Goal: Check status: Check status

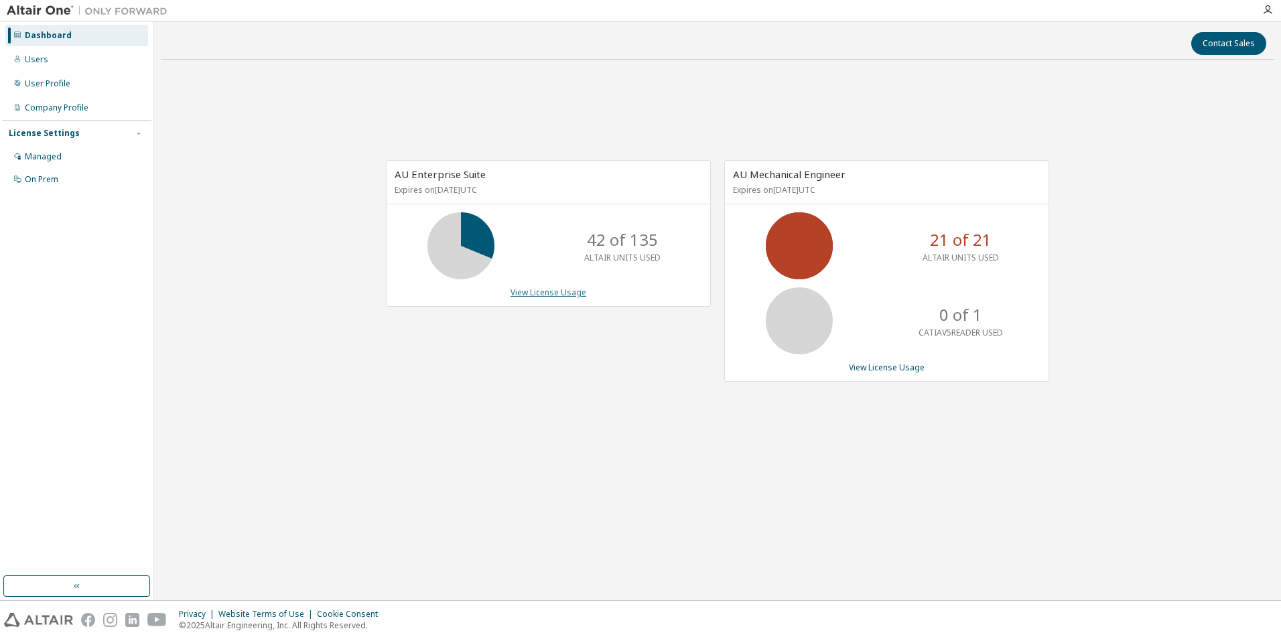
click at [557, 294] on link "View License Usage" at bounding box center [548, 292] width 76 height 11
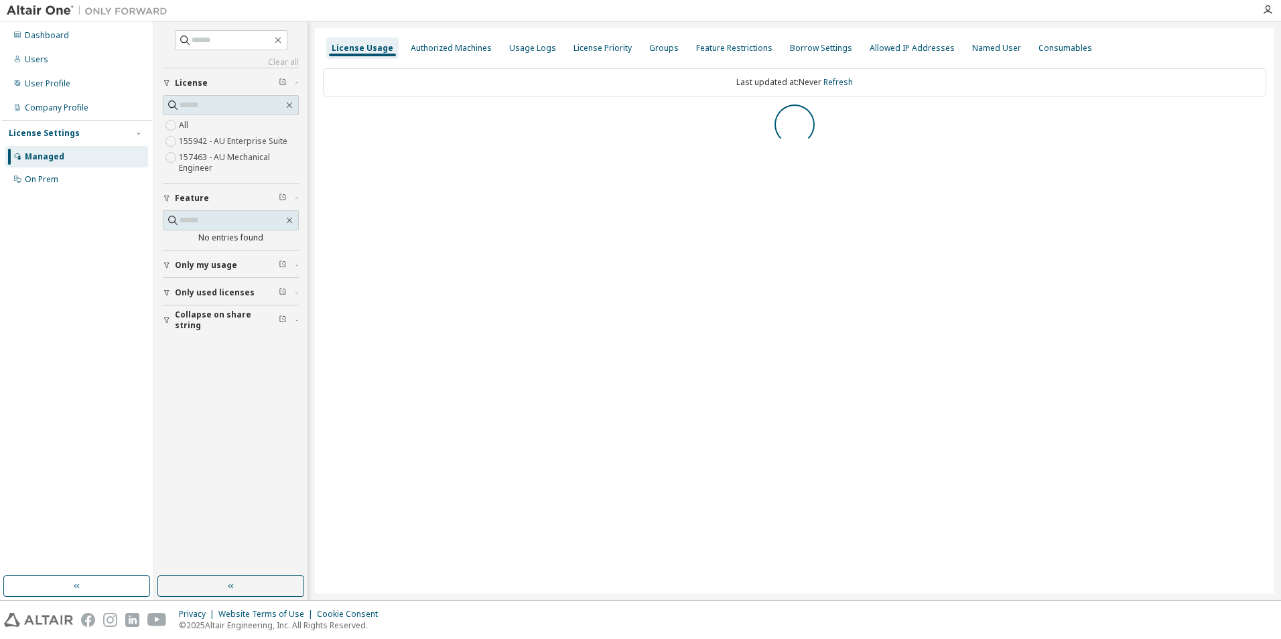
click at [176, 292] on span "Only used licenses" at bounding box center [215, 292] width 80 height 11
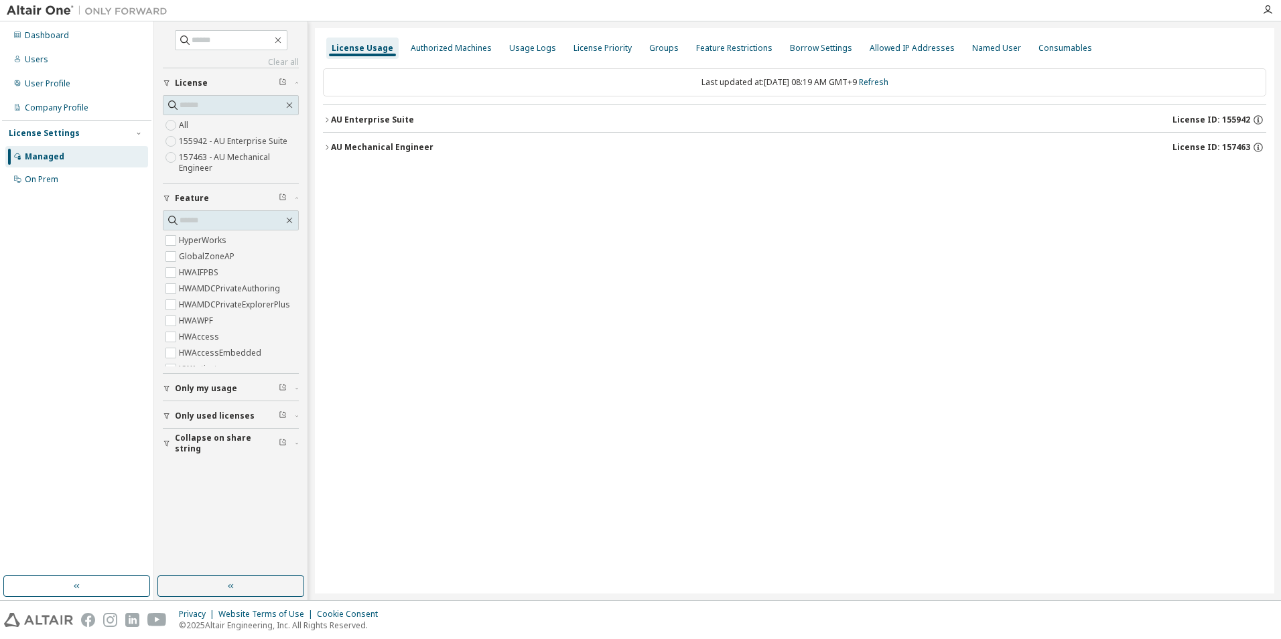
click at [166, 419] on icon "button" at bounding box center [167, 416] width 8 height 8
click at [328, 118] on icon "button" at bounding box center [327, 120] width 8 height 8
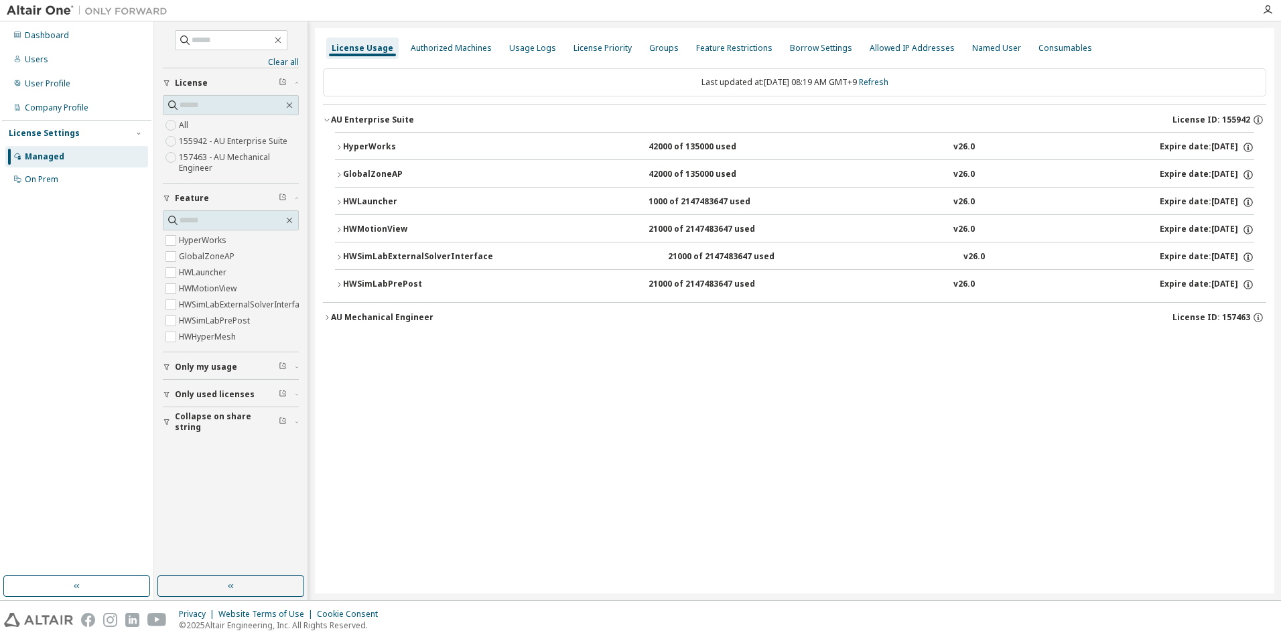
click at [334, 285] on div "HyperWorks 42000 of 135000 used v26.0 Expire date: [DATE] GlobalZoneAP 42000 of…" at bounding box center [794, 217] width 943 height 170
click at [340, 281] on icon "button" at bounding box center [339, 285] width 8 height 8
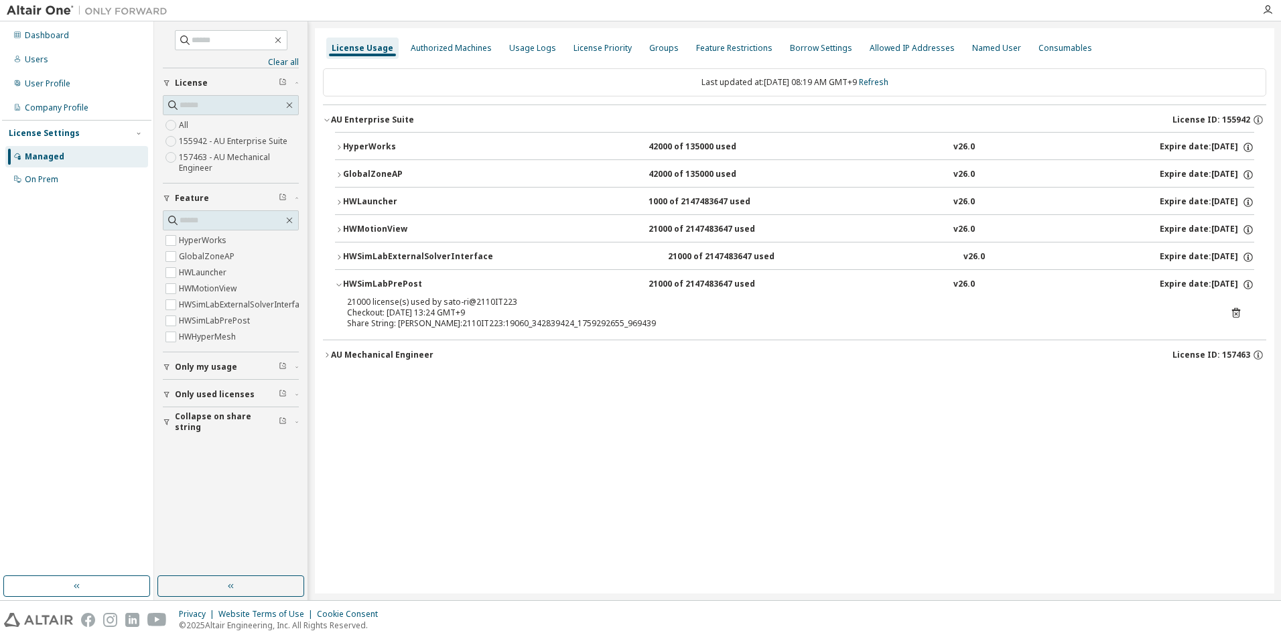
click at [341, 259] on icon "button" at bounding box center [339, 257] width 8 height 8
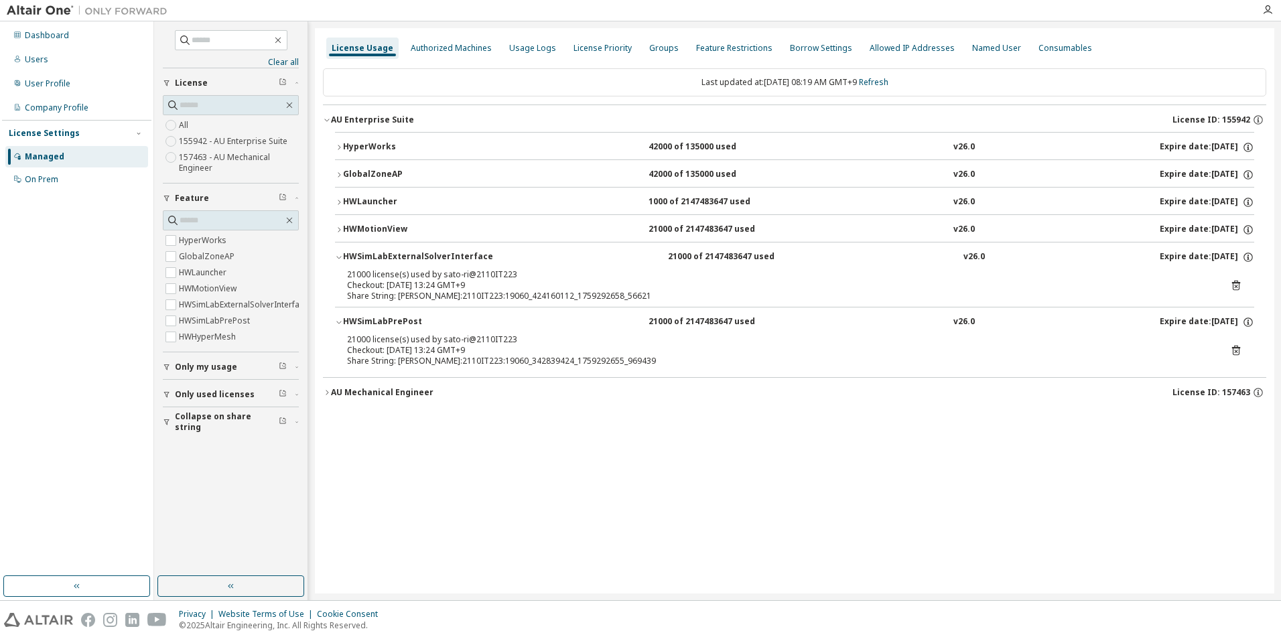
click at [342, 230] on icon "button" at bounding box center [339, 230] width 8 height 8
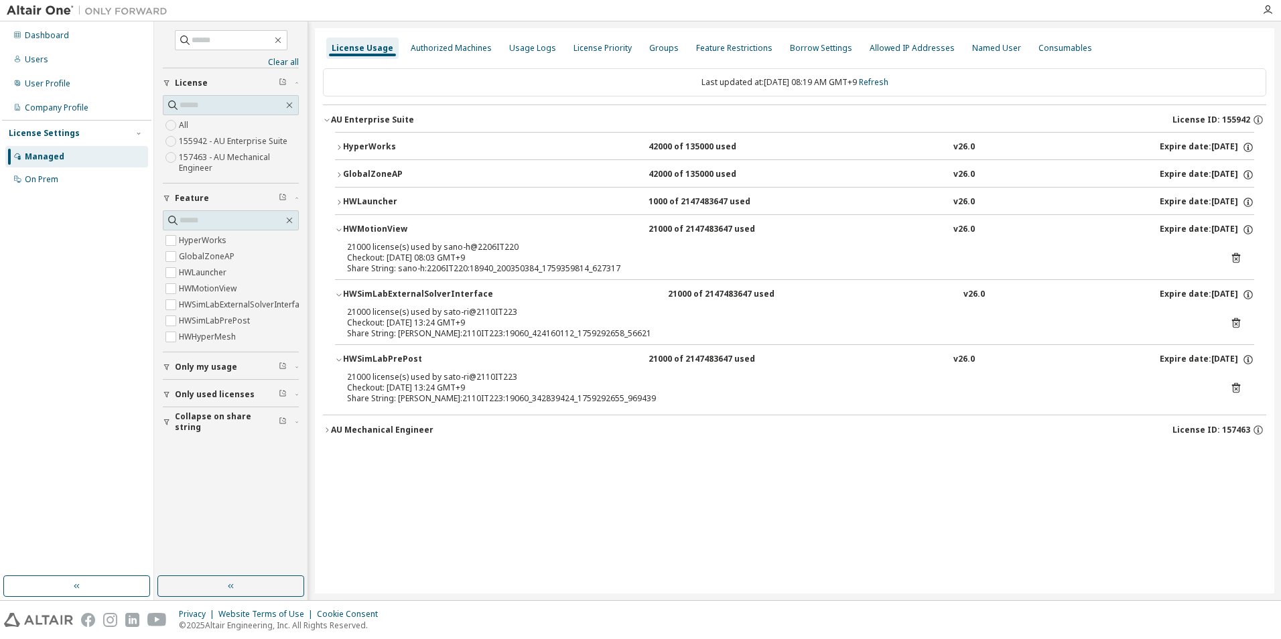
click at [345, 193] on button "HWLauncher 1000 of 2147483647 used v26.0 Expire date: [DATE]" at bounding box center [794, 202] width 919 height 29
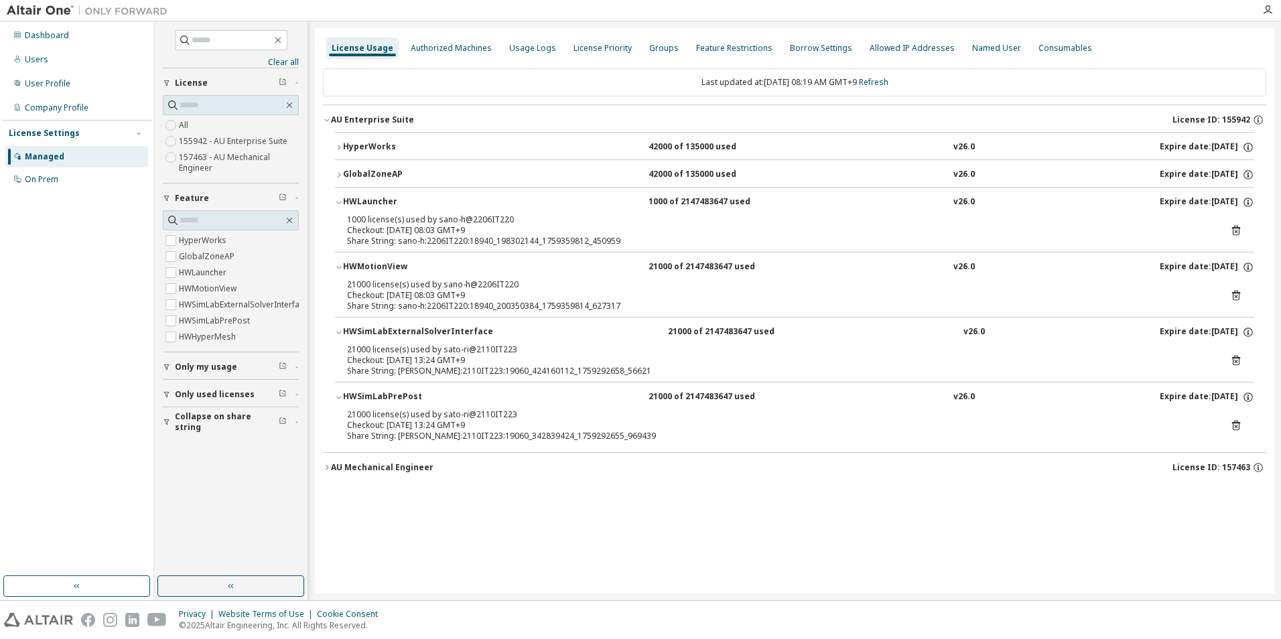
click at [347, 165] on button "GlobalZoneAP 42000 of 135000 used v26.0 Expire date: [DATE]" at bounding box center [794, 174] width 919 height 29
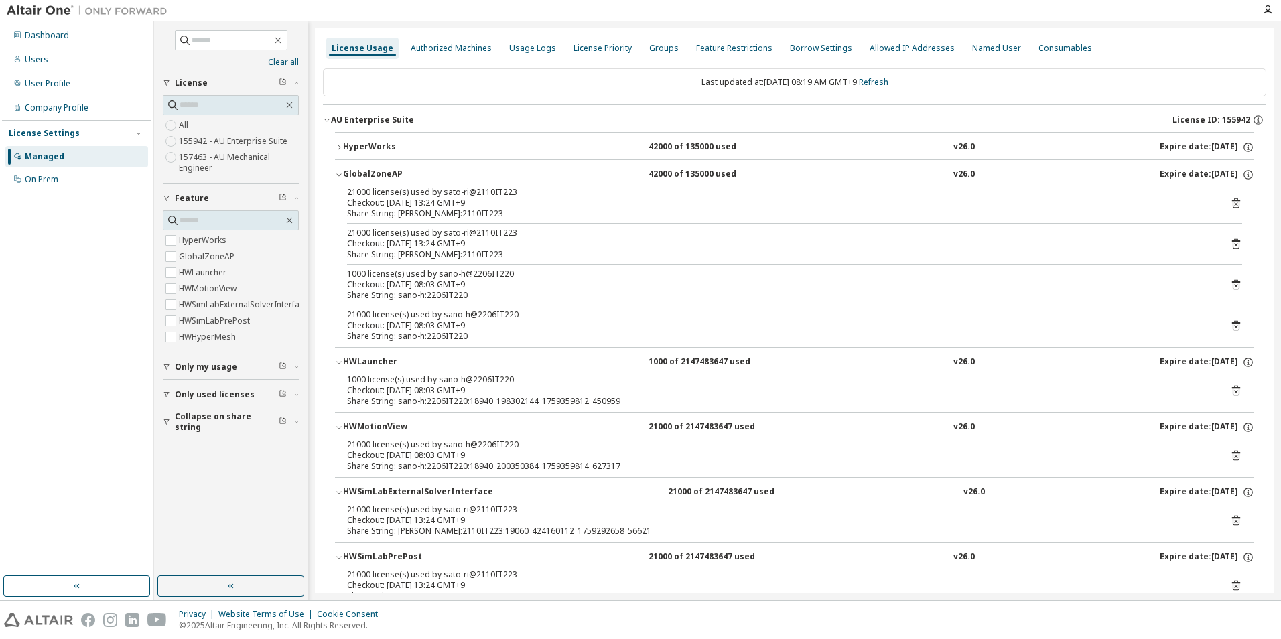
click at [338, 142] on button "HyperWorks 42000 of 135000 used v26.0 Expire date: [DATE]" at bounding box center [794, 147] width 919 height 29
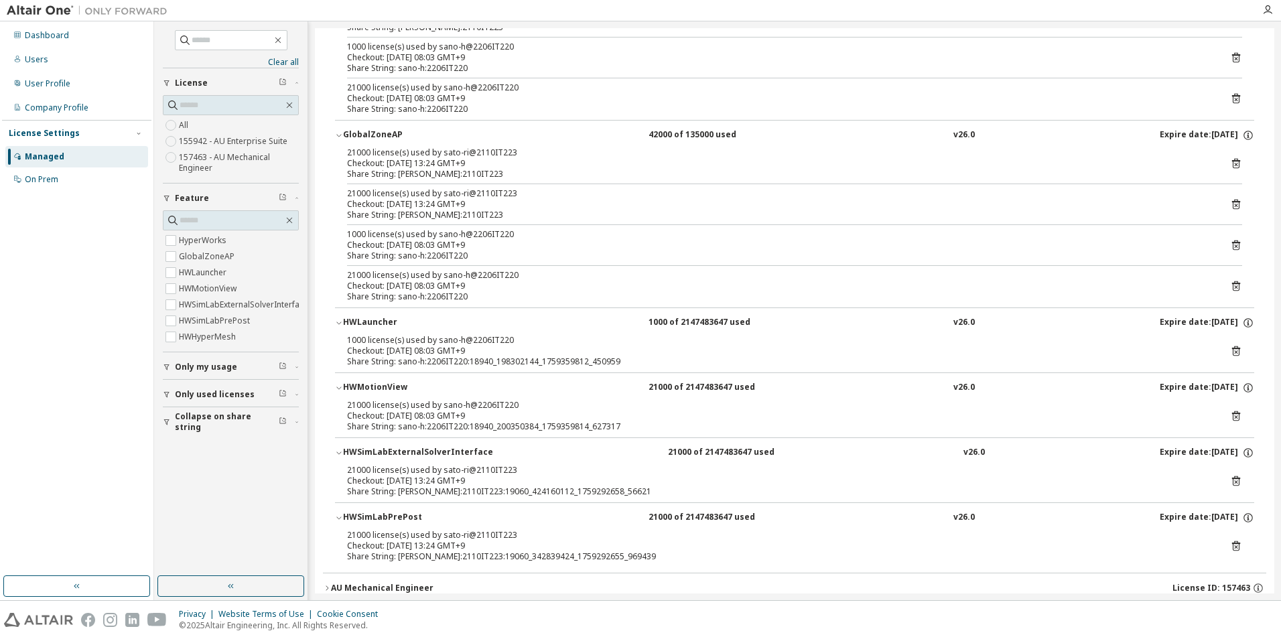
scroll to position [225, 0]
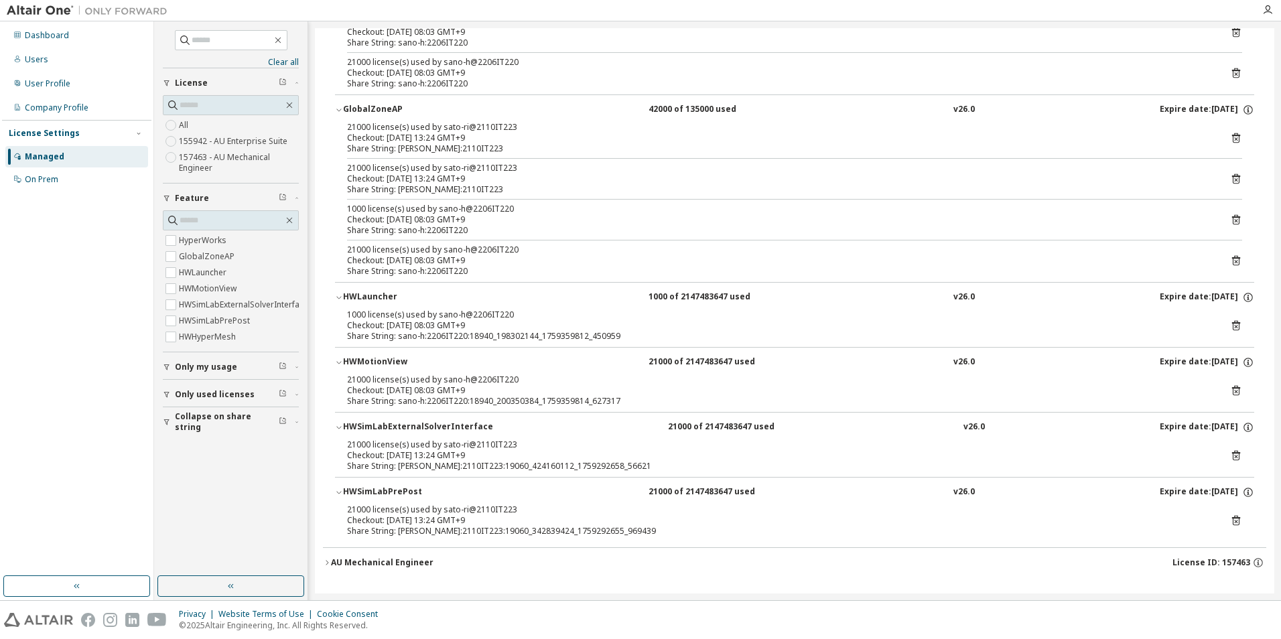
click at [326, 565] on icon "button" at bounding box center [327, 563] width 8 height 8
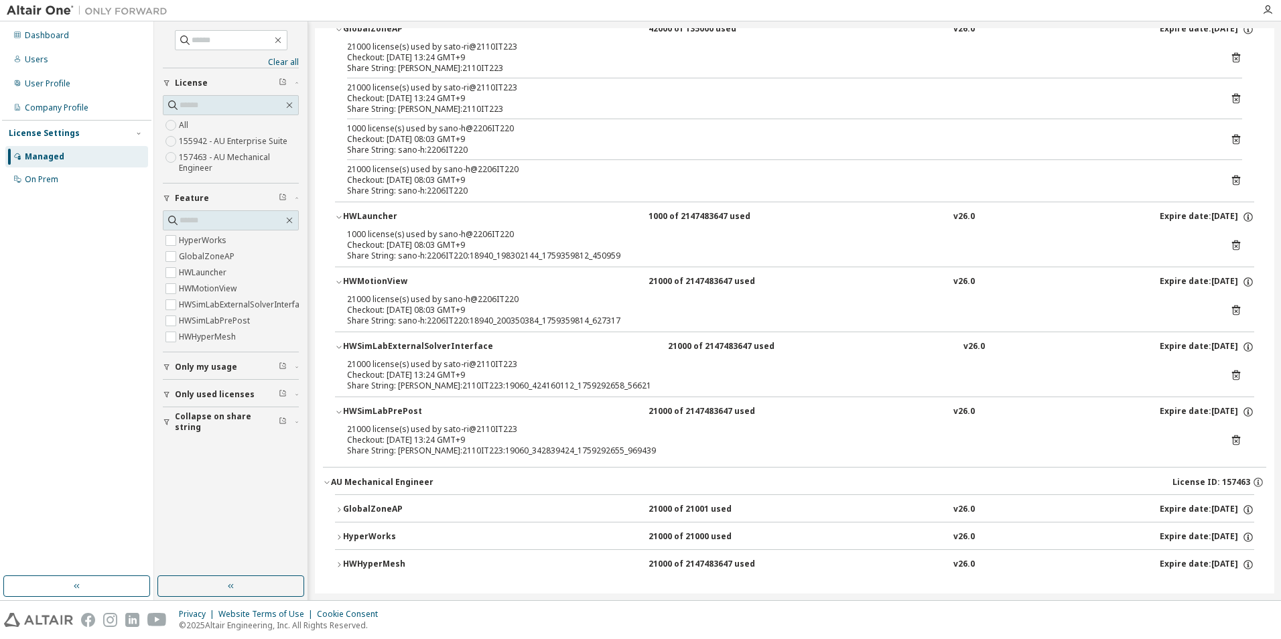
scroll to position [313, 0]
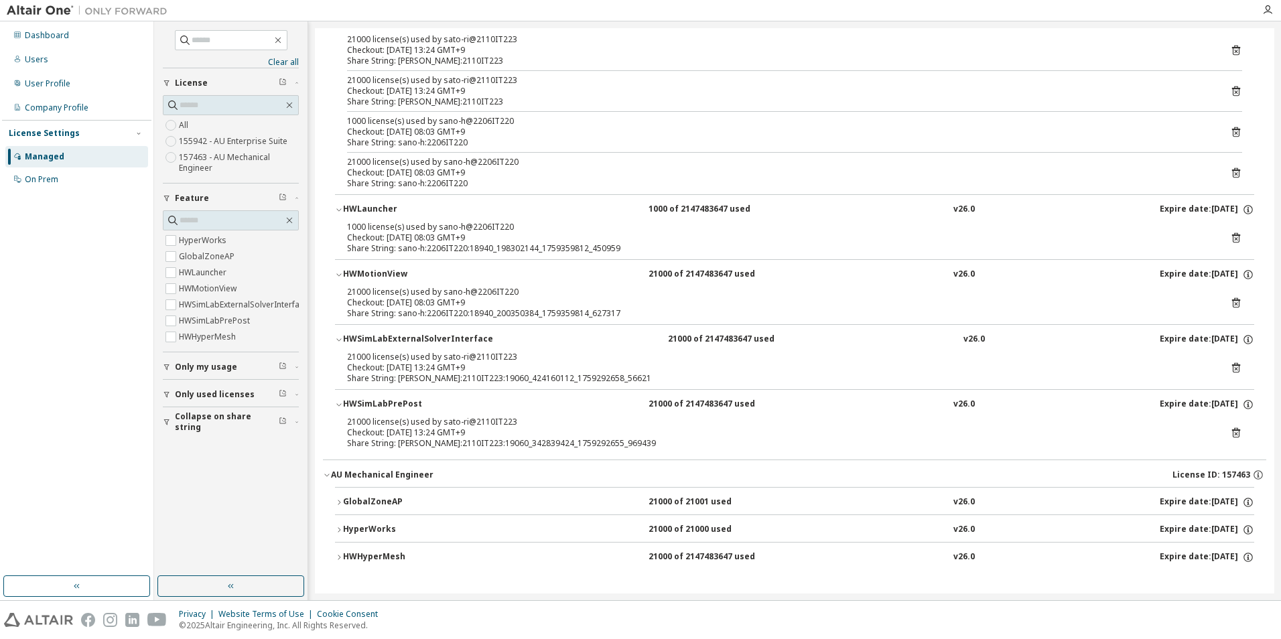
click at [340, 502] on icon "button" at bounding box center [339, 502] width 3 height 5
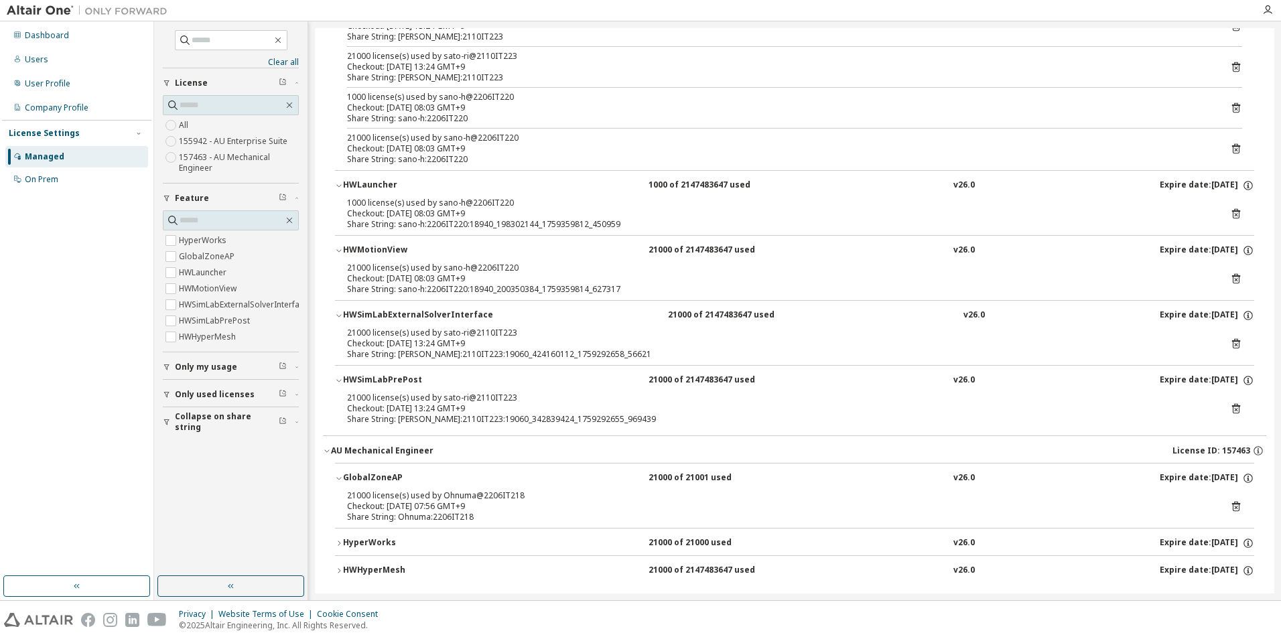
scroll to position [350, 0]
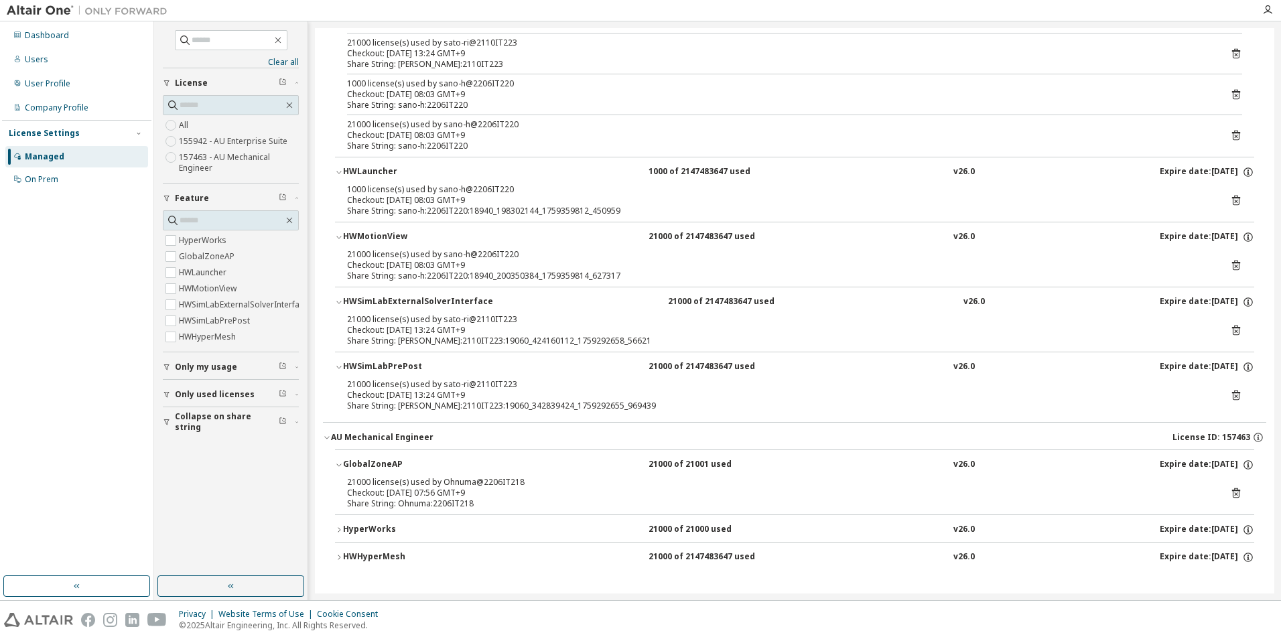
click at [340, 528] on icon "button" at bounding box center [339, 530] width 8 height 8
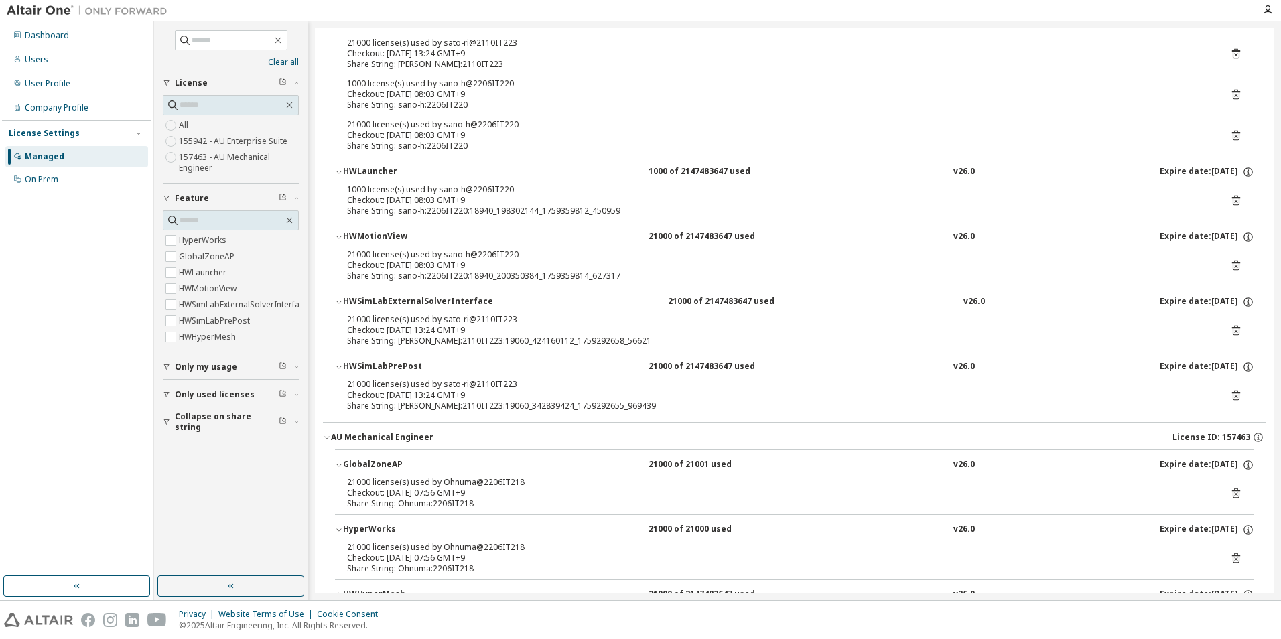
scroll to position [388, 0]
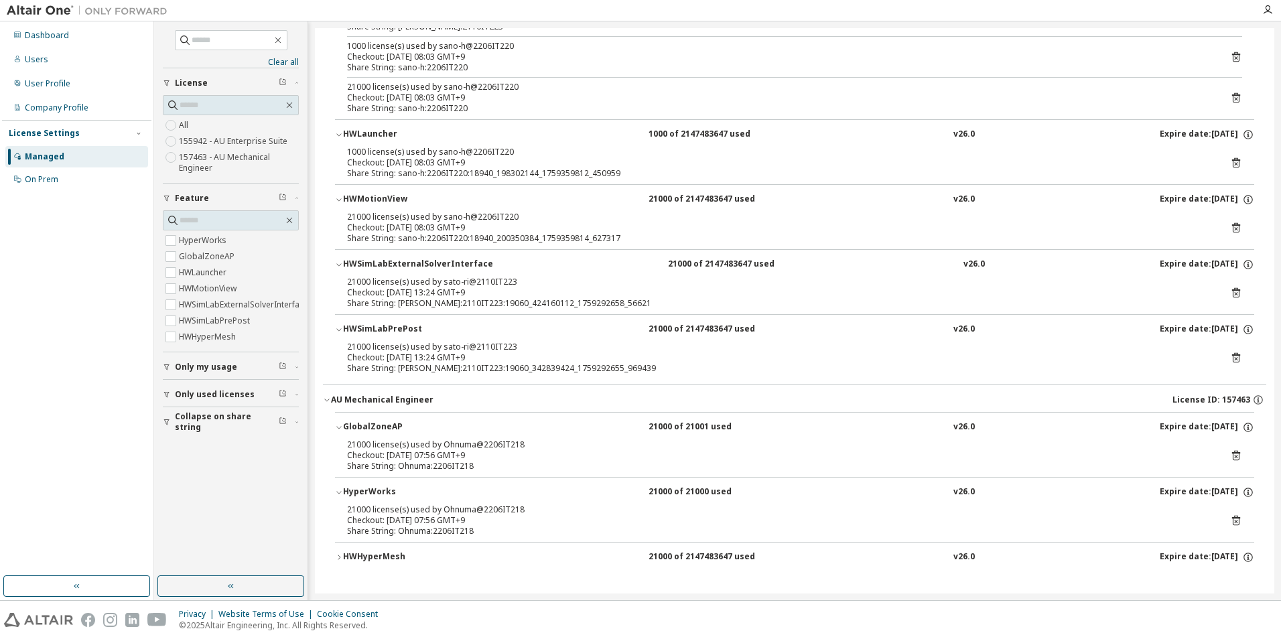
click at [345, 555] on div "HWHyperMesh" at bounding box center [403, 557] width 121 height 12
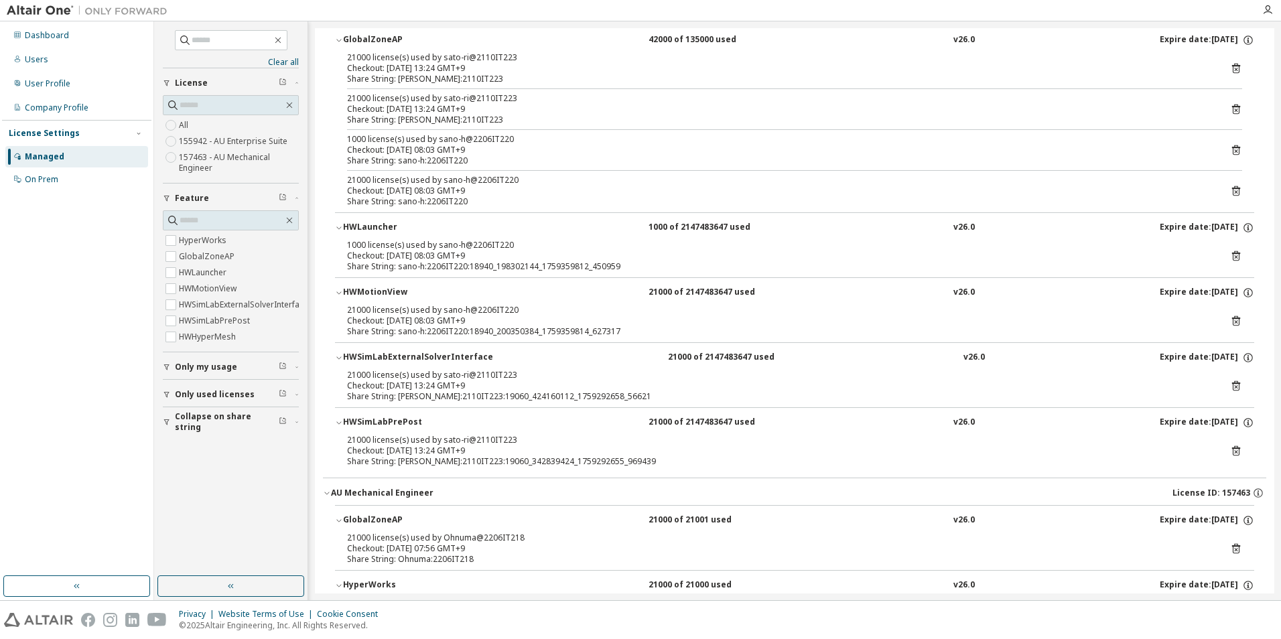
scroll to position [291, 0]
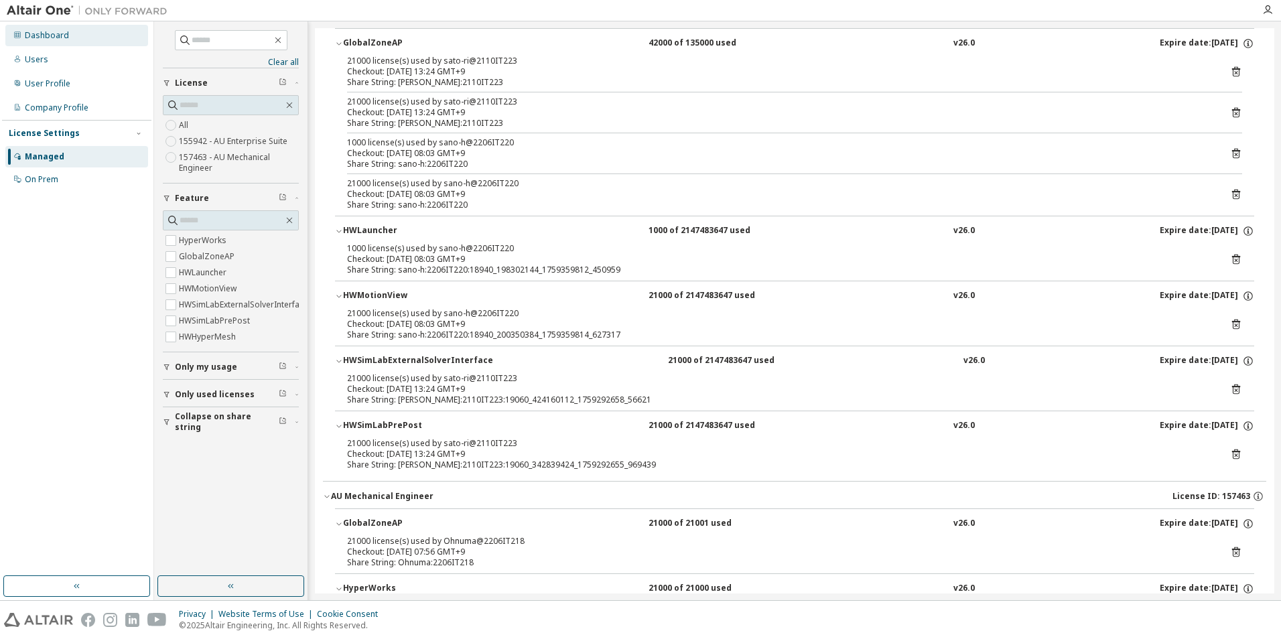
drag, startPoint x: 43, startPoint y: 44, endPoint x: 46, endPoint y: 29, distance: 15.1
click at [46, 30] on div "Dashboard" at bounding box center [47, 35] width 44 height 11
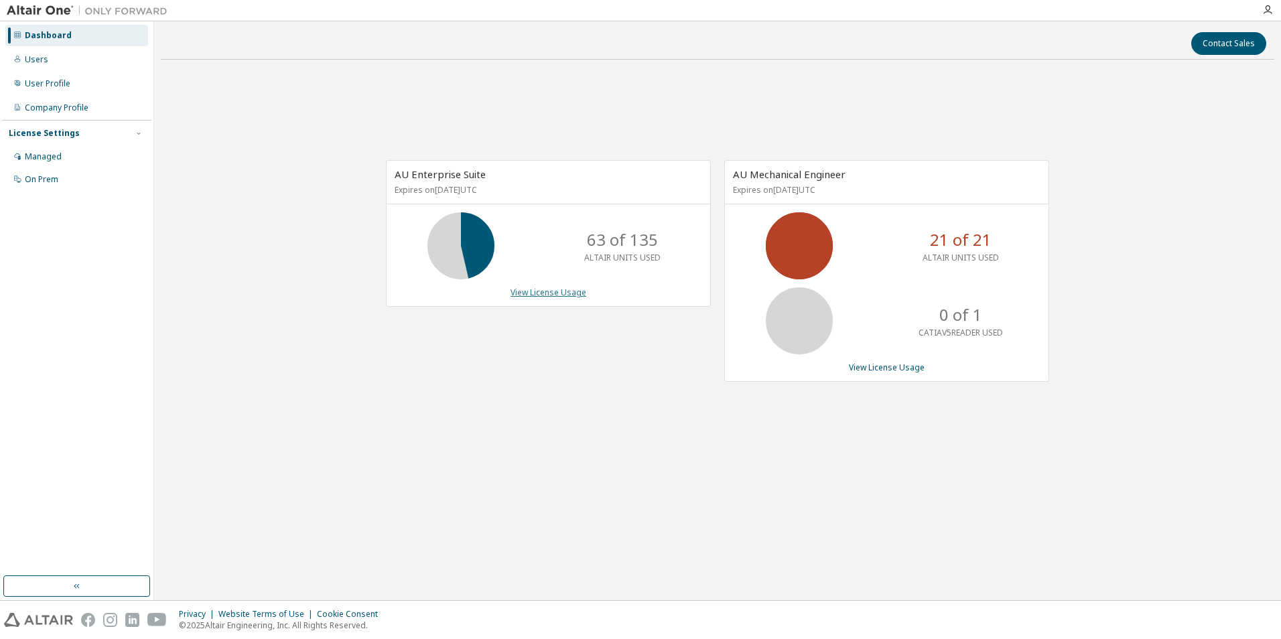
click at [558, 291] on link "View License Usage" at bounding box center [548, 292] width 76 height 11
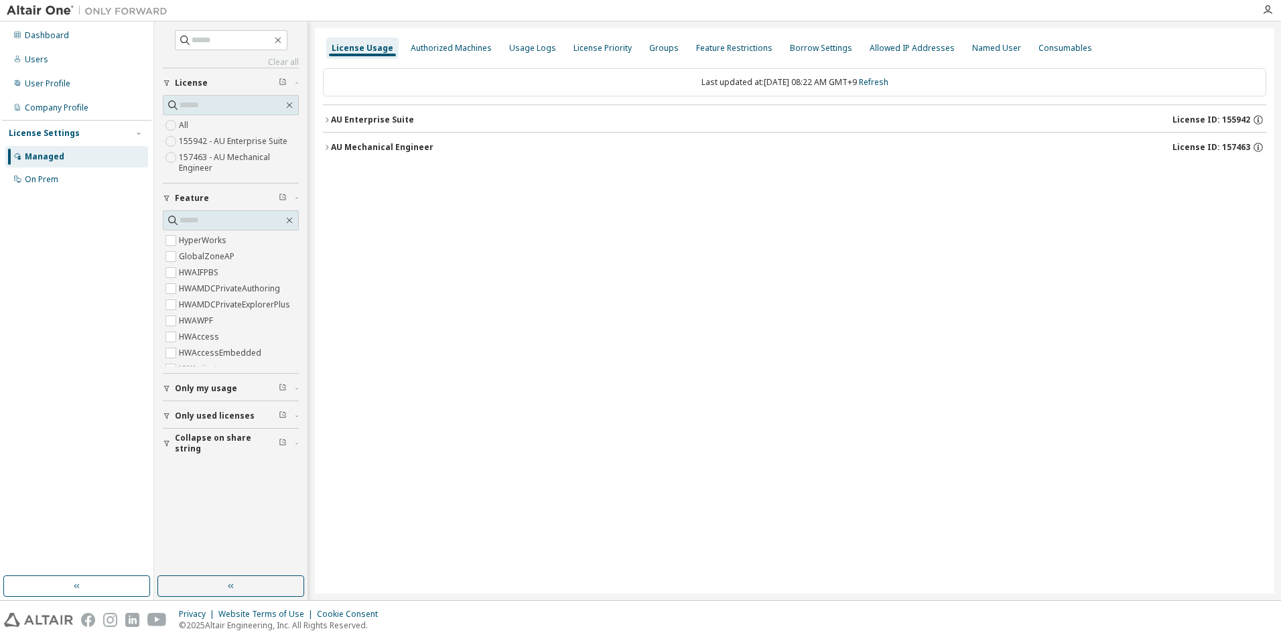
click at [170, 422] on button "Only used licenses" at bounding box center [231, 415] width 136 height 29
click at [332, 119] on div "AU Enterprise Suite" at bounding box center [372, 120] width 83 height 11
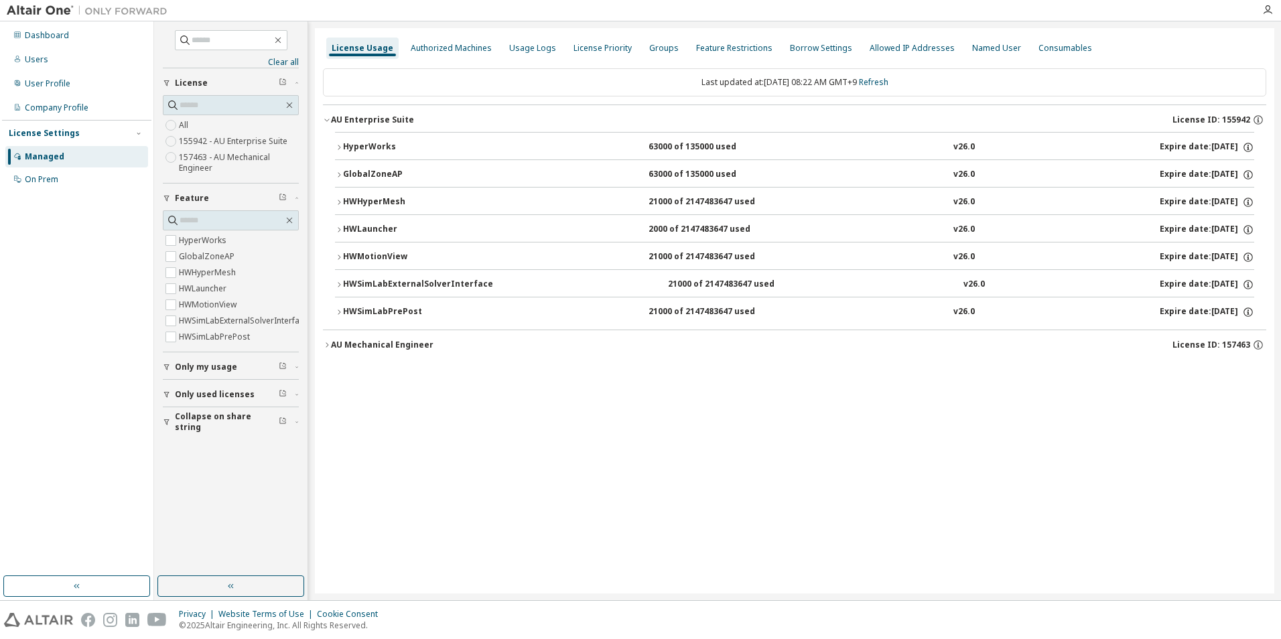
click at [338, 304] on button "HWSimLabPrePost 21000 of 2147483647 used v26.0 Expire date: [DATE]" at bounding box center [794, 311] width 919 height 29
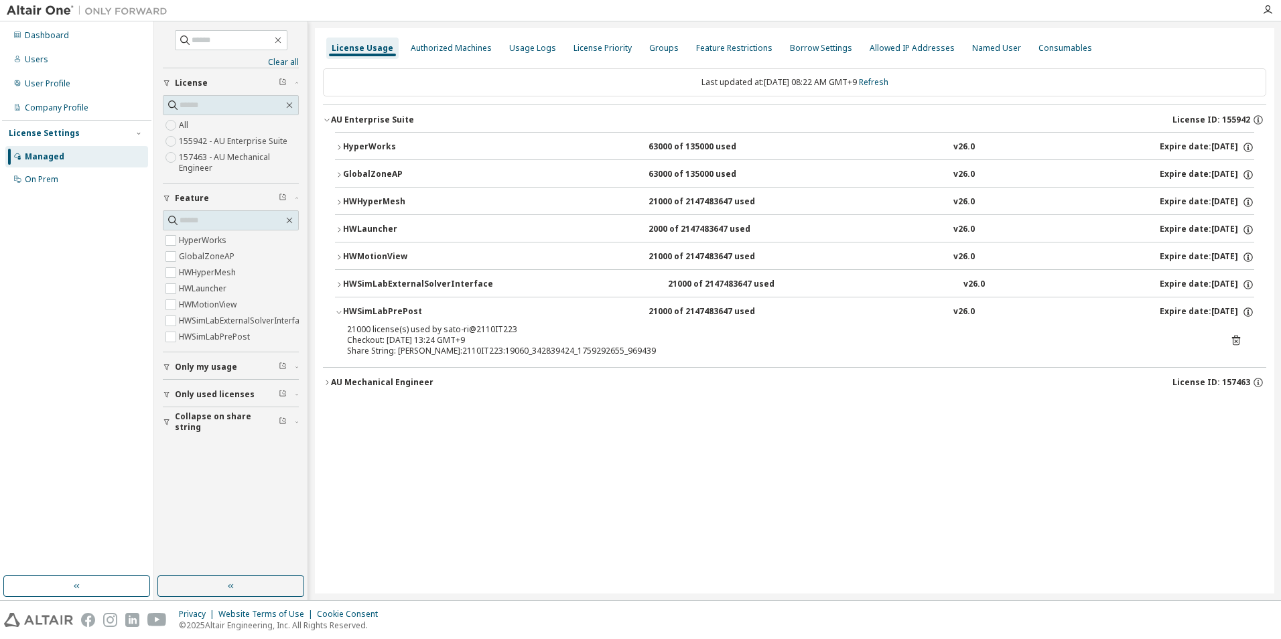
click at [337, 278] on button "HWSimLabExternalSolverInterface 21000 of 2147483647 used v26.0 Expire date: [DA…" at bounding box center [794, 284] width 919 height 29
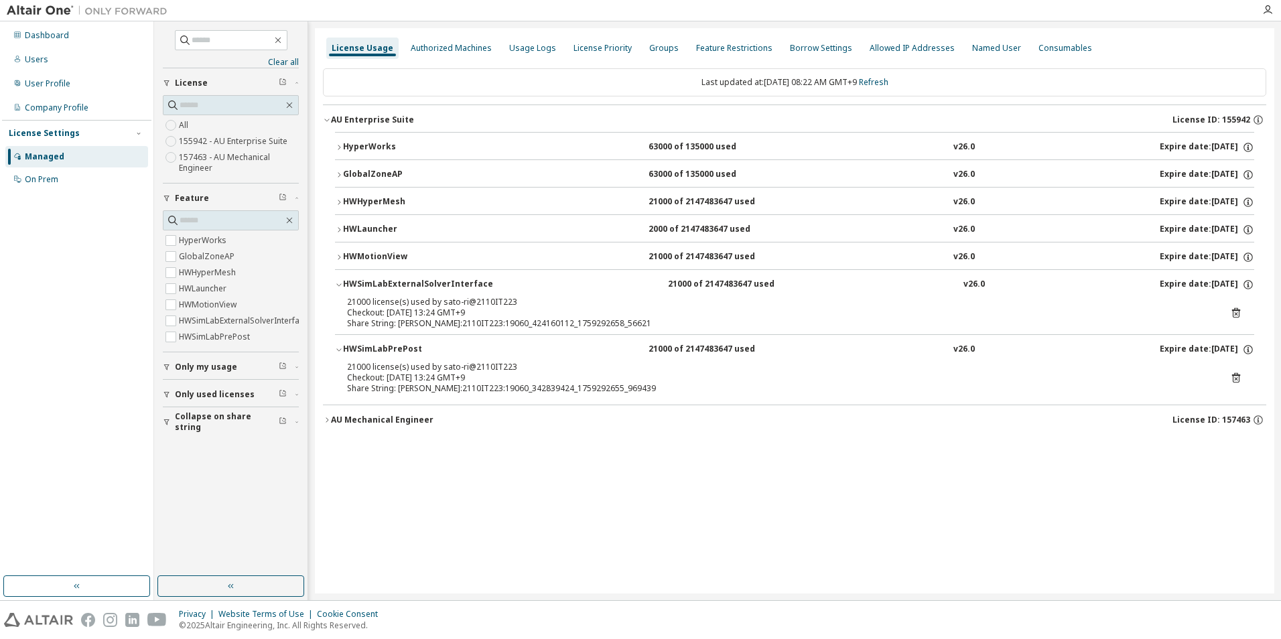
click at [336, 253] on button "HWMotionView 21000 of 2147483647 used v26.0 Expire date: [DATE]" at bounding box center [794, 256] width 919 height 29
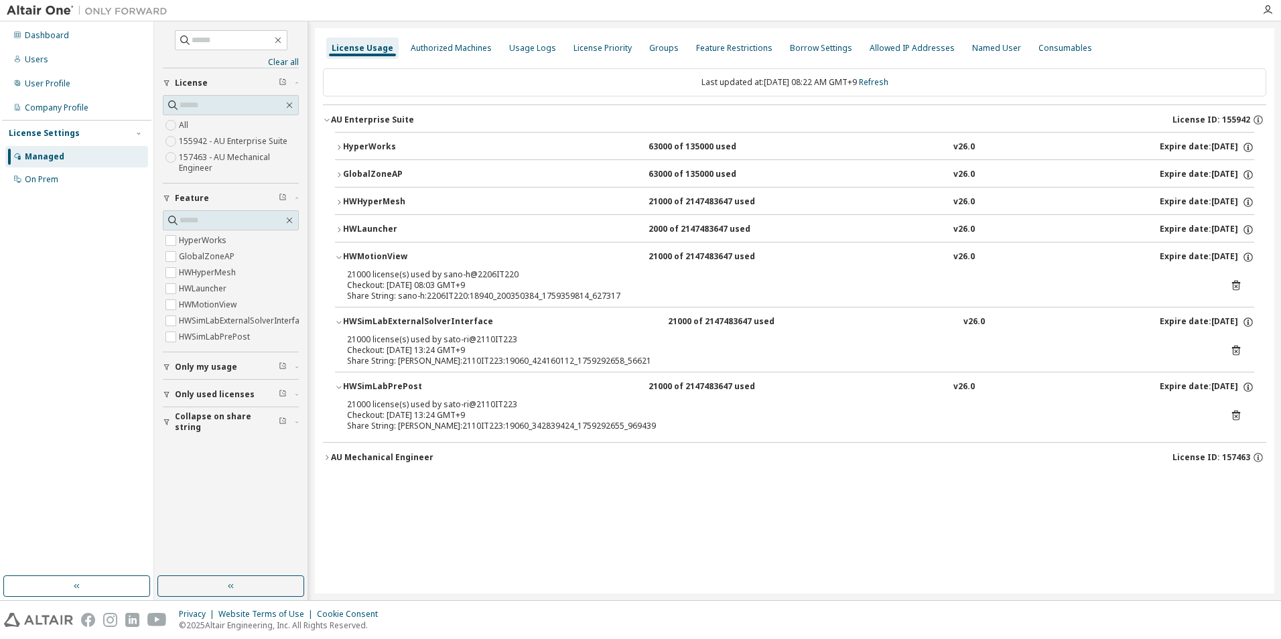
click at [336, 214] on button "HWHyperMesh 21000 of 2147483647 used v26.0 Expire date: [DATE]" at bounding box center [794, 202] width 919 height 29
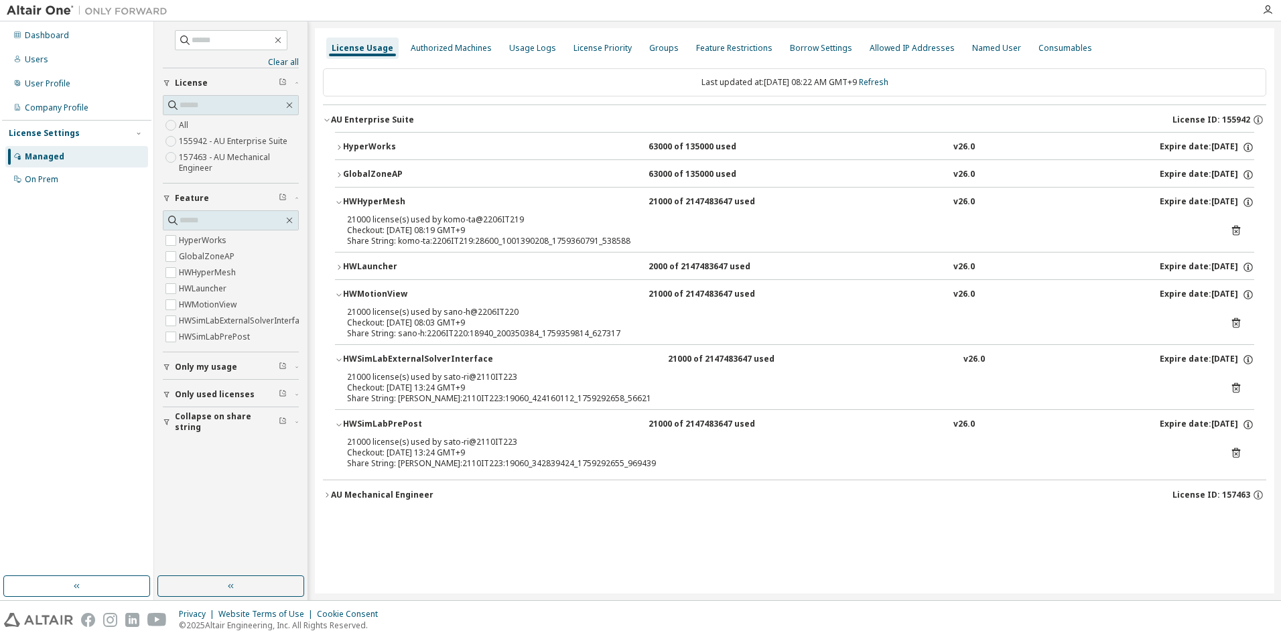
click at [338, 171] on icon "button" at bounding box center [339, 175] width 8 height 8
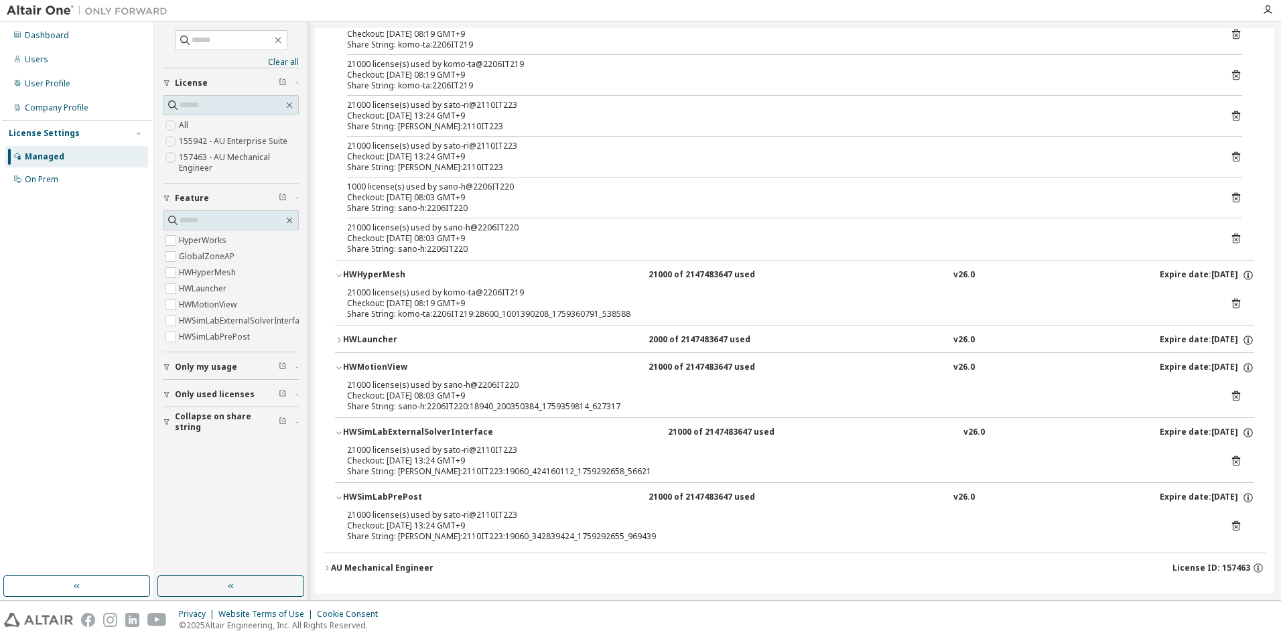
scroll to position [174, 0]
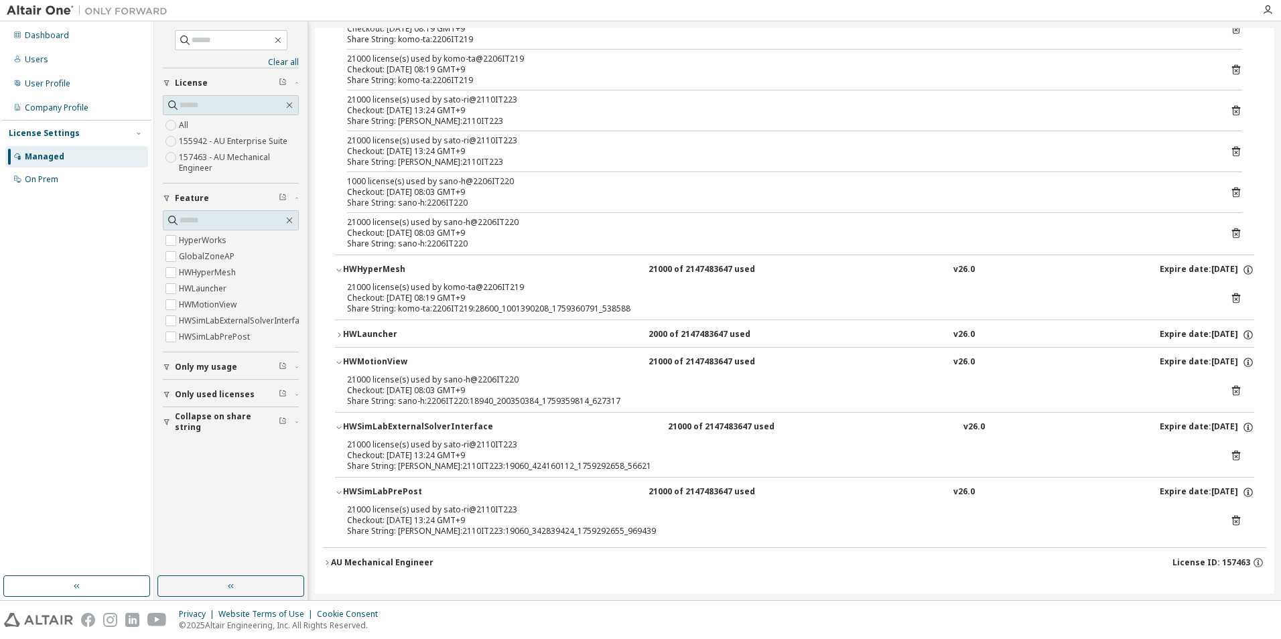
click at [338, 332] on icon "button" at bounding box center [339, 335] width 8 height 8
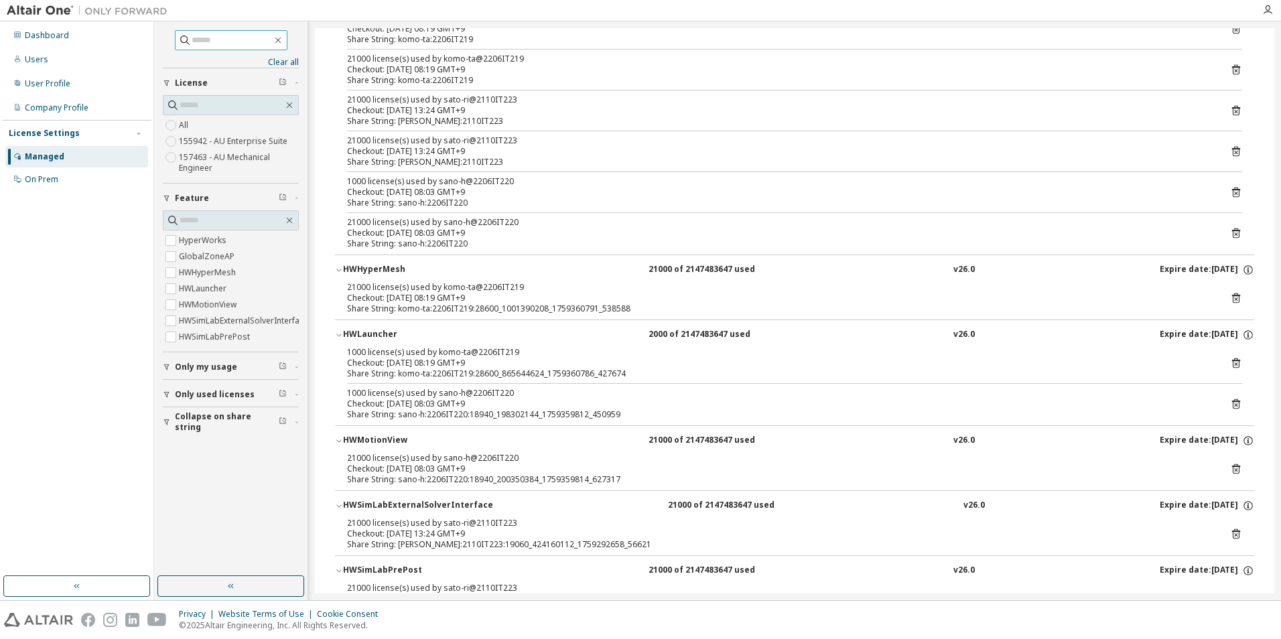
click at [201, 35] on input "text" at bounding box center [232, 39] width 80 height 13
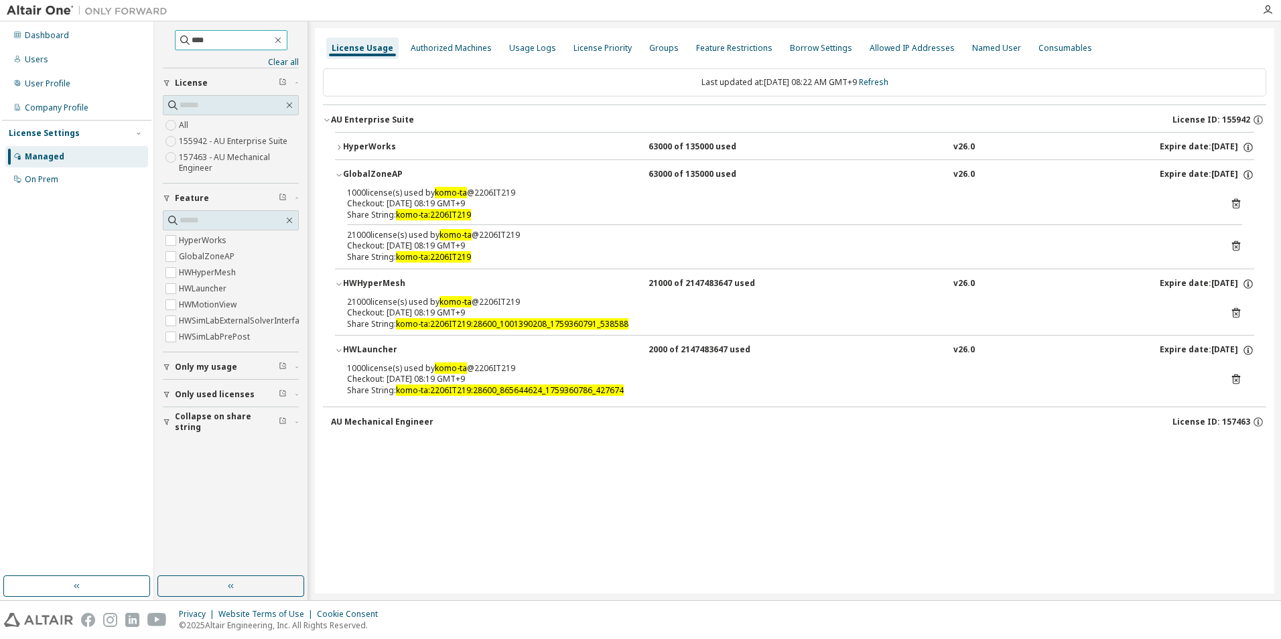
scroll to position [0, 0]
drag, startPoint x: 208, startPoint y: 40, endPoint x: -10, endPoint y: 5, distance: 221.1
click at [0, 5] on html "Dashboard Users User Profile Company Profile License Settings Managed On Prem *…" at bounding box center [640, 319] width 1281 height 639
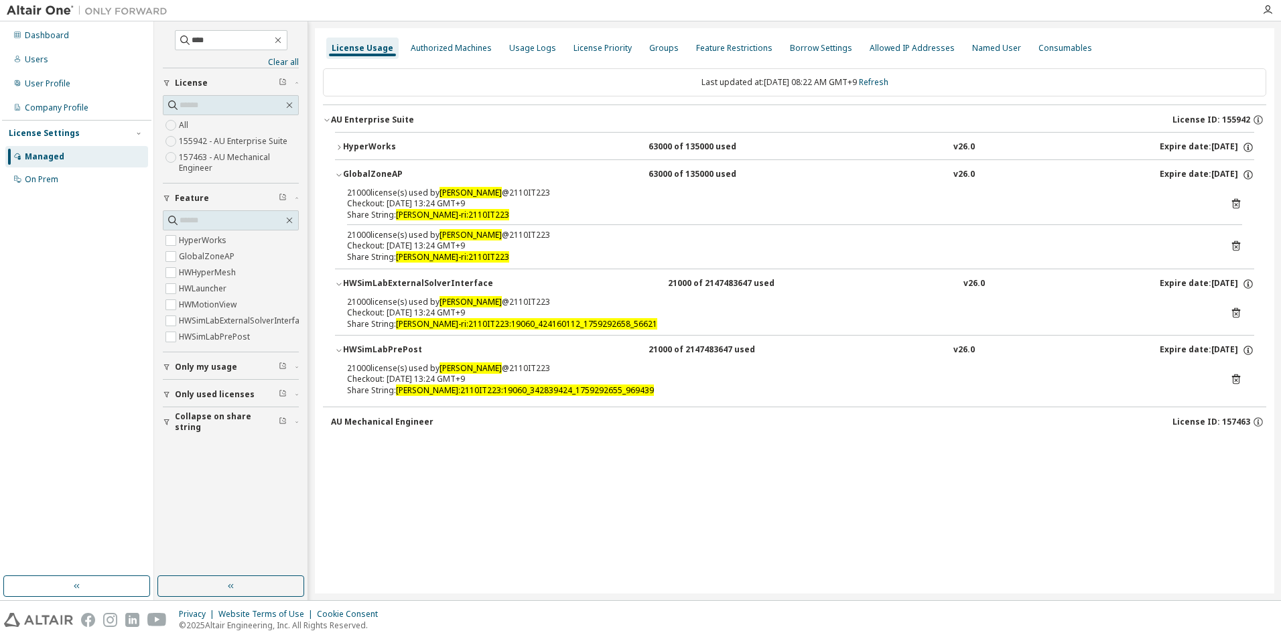
click at [340, 141] on button "HyperWorks 63000 of 135000 used v26.0 Expire date: [DATE]" at bounding box center [794, 147] width 919 height 29
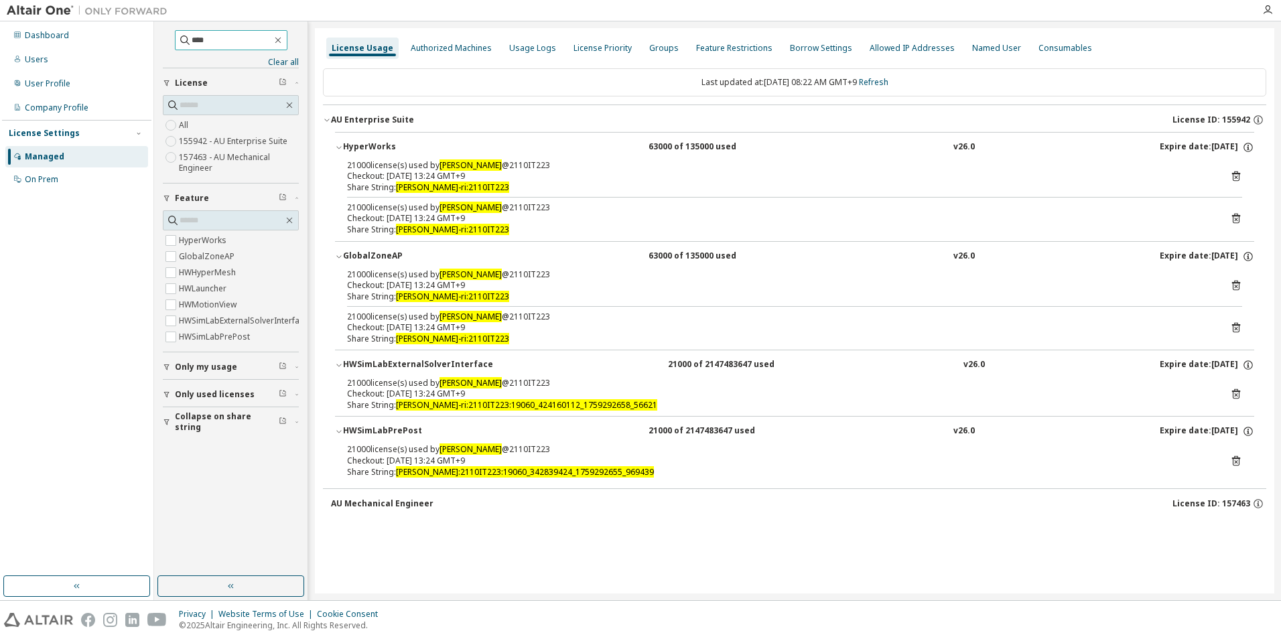
drag, startPoint x: 204, startPoint y: 40, endPoint x: 56, endPoint y: 23, distance: 149.0
click at [56, 23] on div "Dashboard Users User Profile Company Profile License Settings Managed On Prem *…" at bounding box center [640, 310] width 1281 height 579
type input "****"
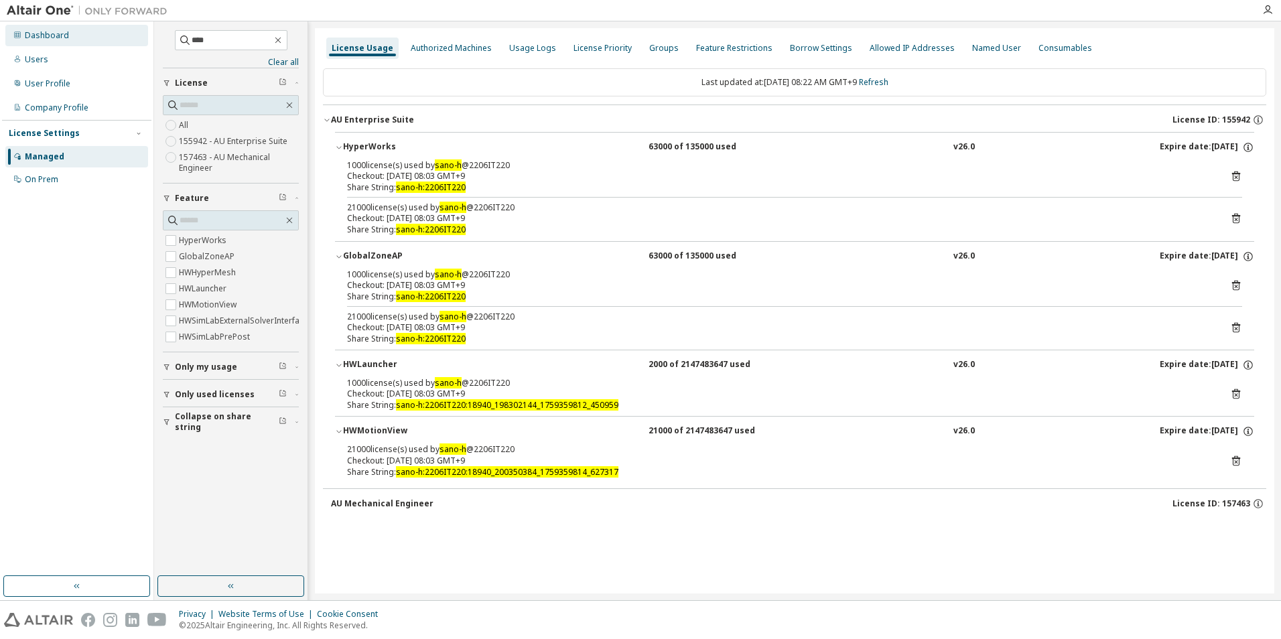
click at [58, 29] on div "Dashboard" at bounding box center [76, 35] width 143 height 21
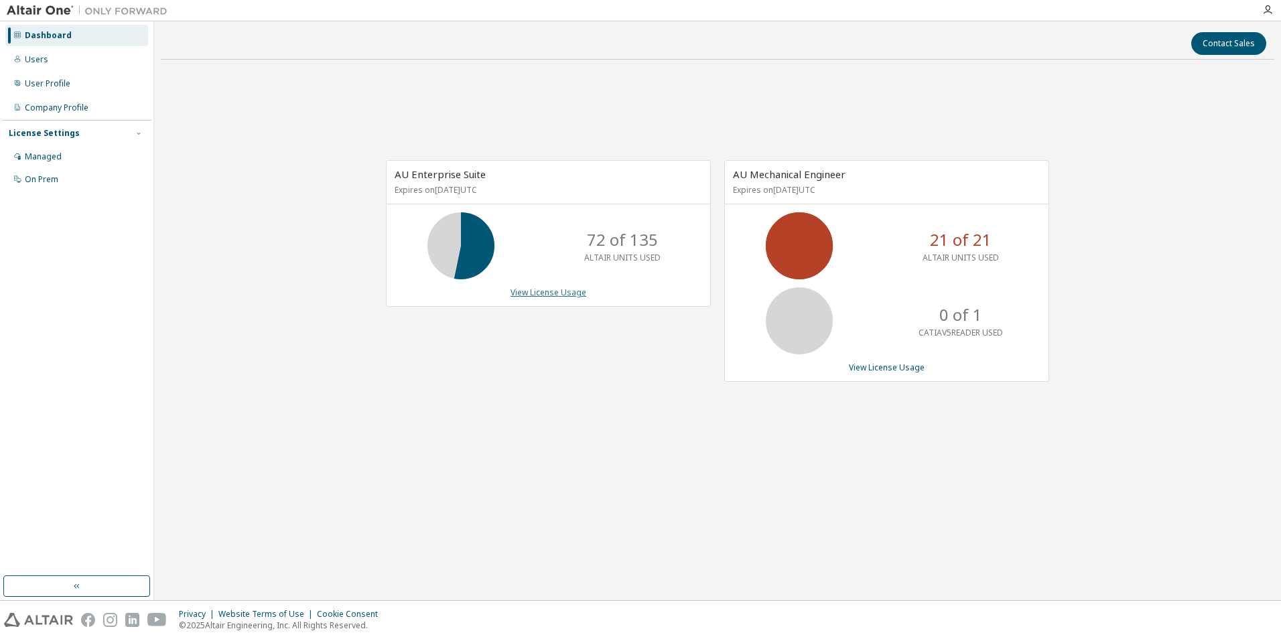
click at [559, 297] on link "View License Usage" at bounding box center [548, 292] width 76 height 11
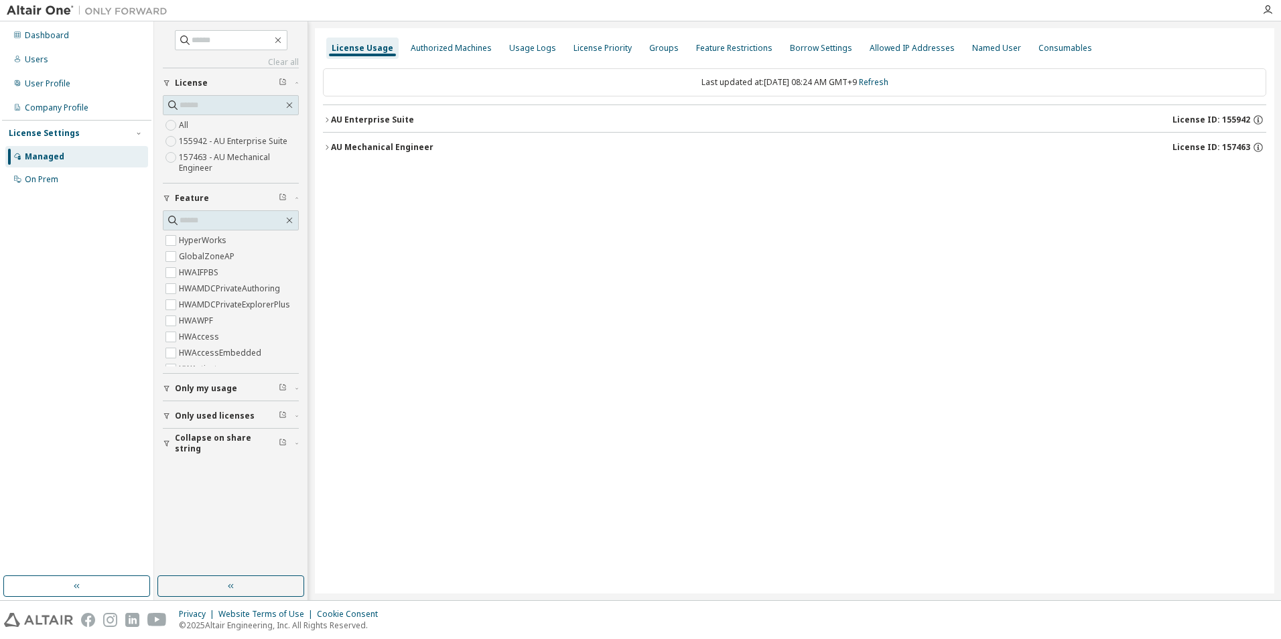
click at [165, 413] on icon "button" at bounding box center [167, 416] width 8 height 8
click at [326, 117] on icon "button" at bounding box center [327, 120] width 8 height 8
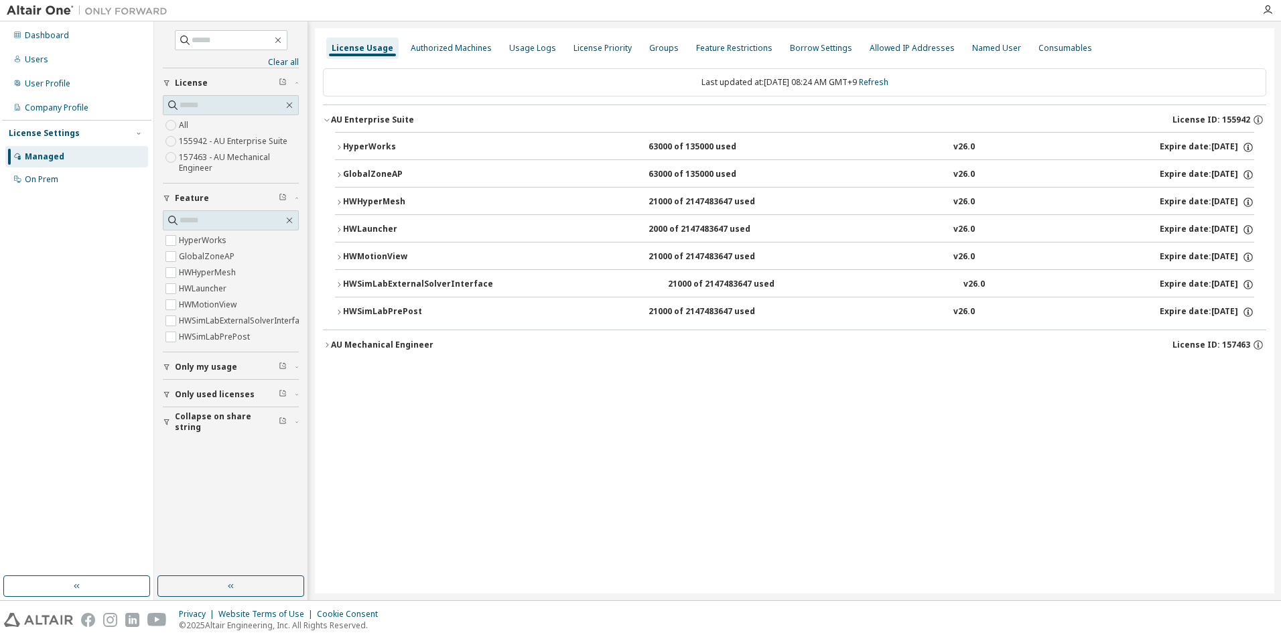
click at [336, 142] on button "HyperWorks 63000 of 135000 used v26.0 Expire date: [DATE]" at bounding box center [794, 147] width 919 height 29
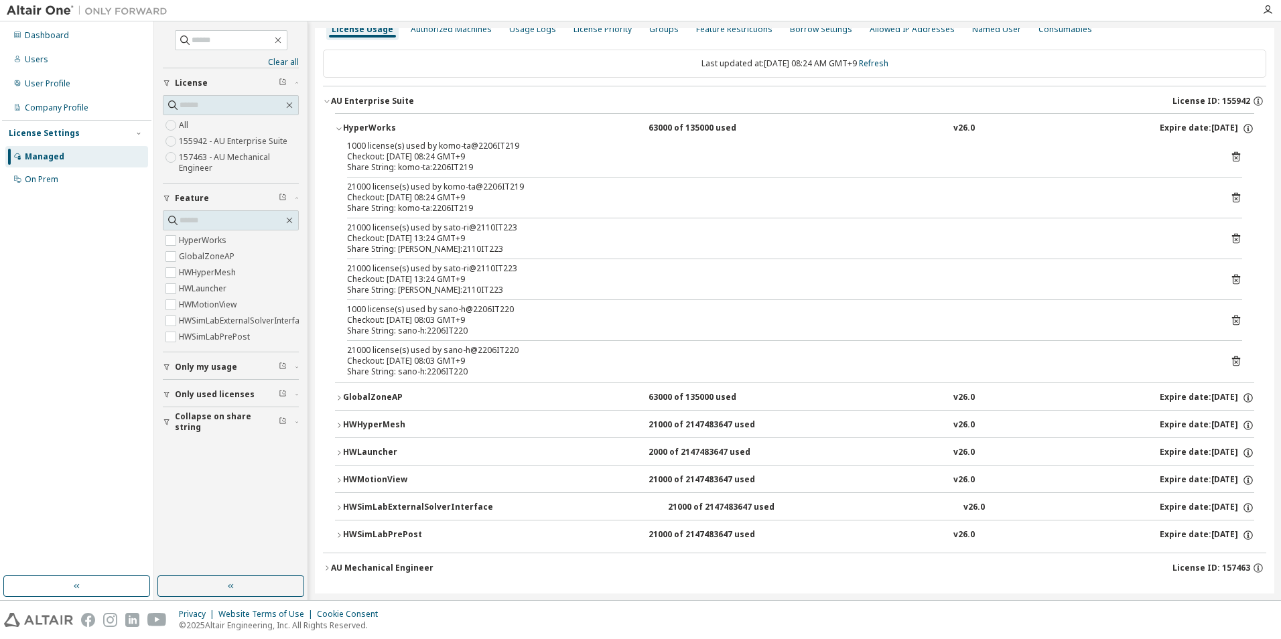
scroll to position [24, 0]
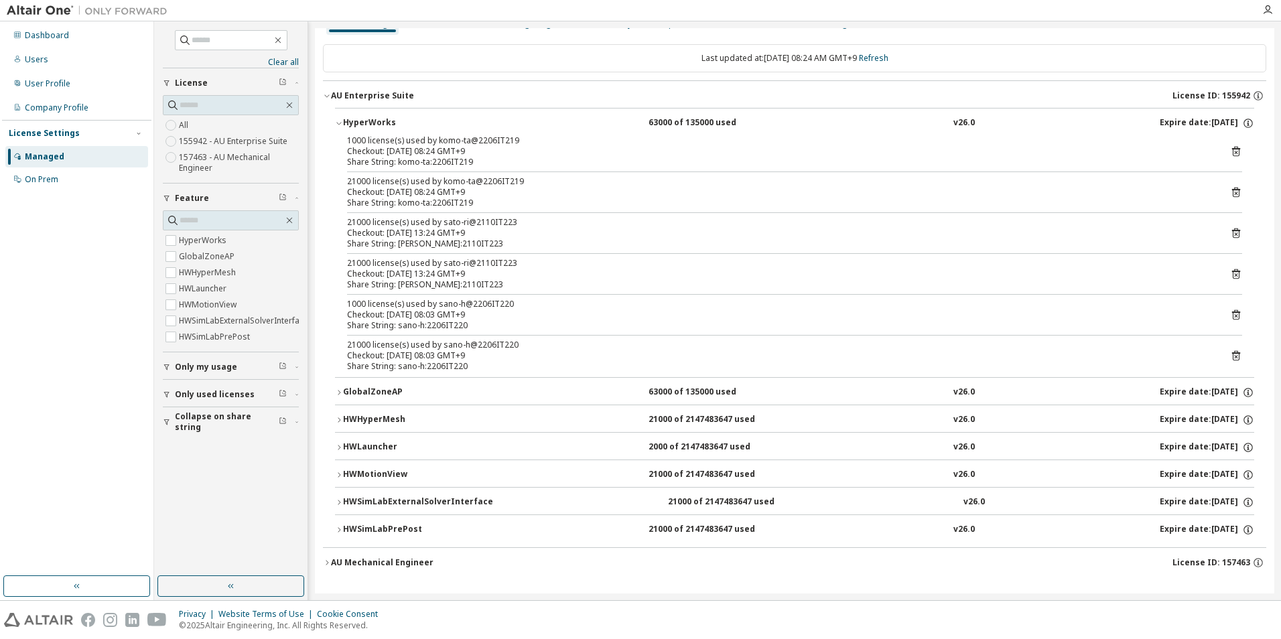
click at [339, 529] on icon "button" at bounding box center [339, 529] width 3 height 5
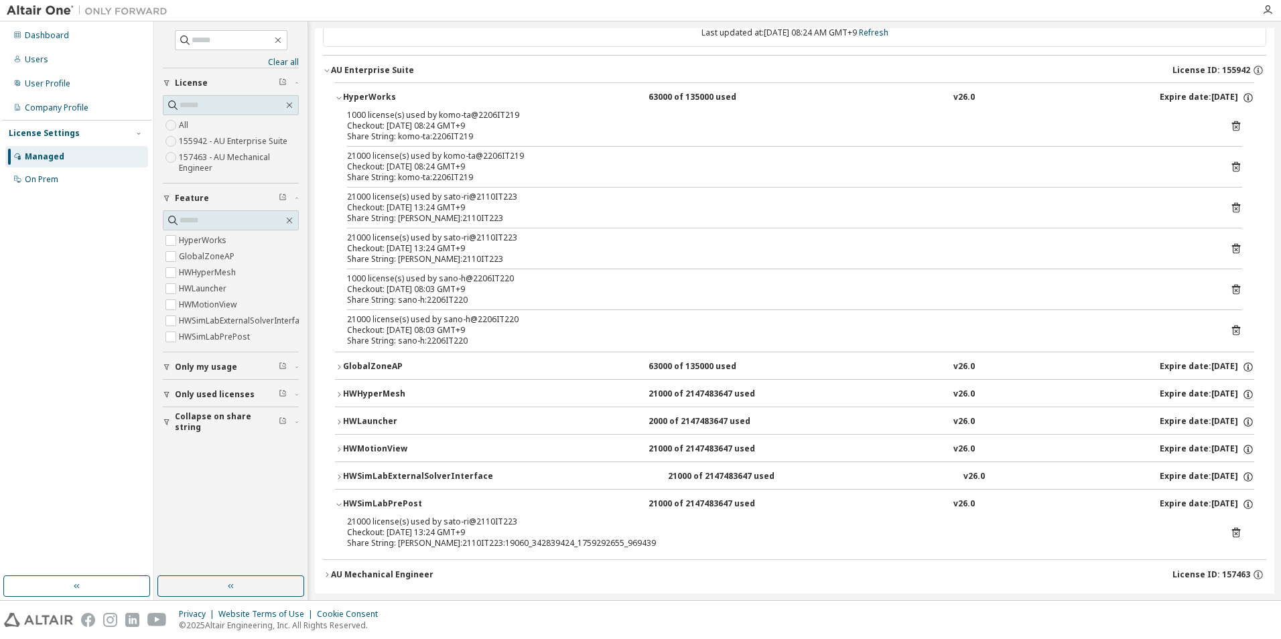
scroll to position [62, 0]
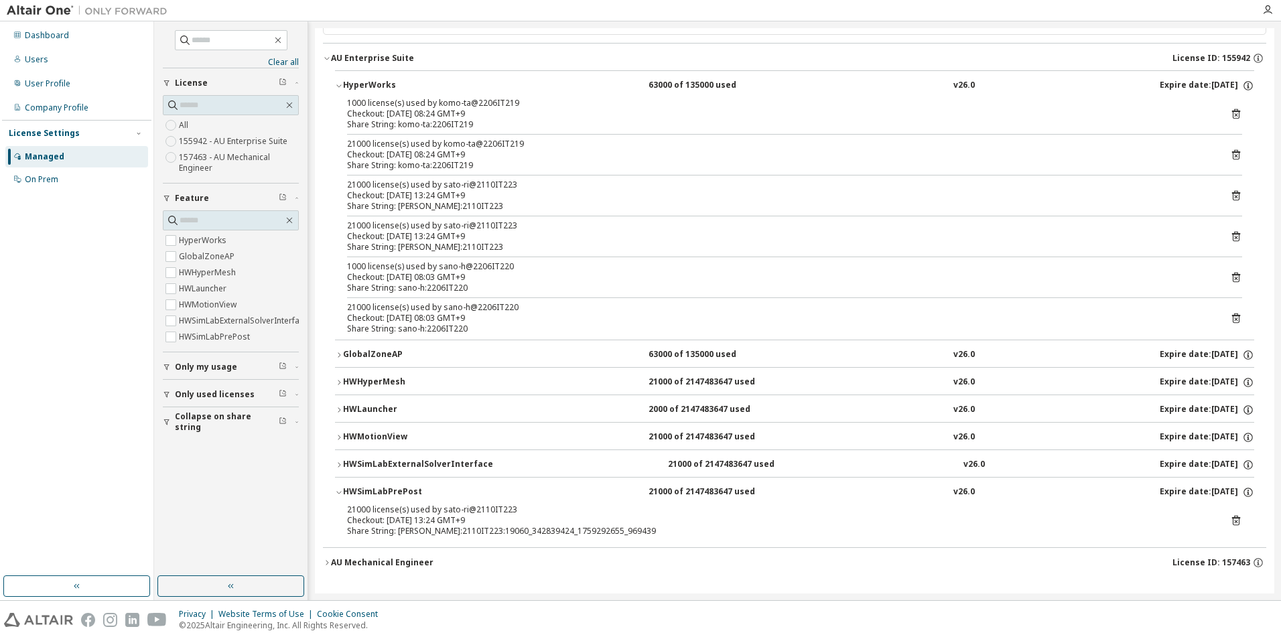
click at [340, 461] on icon "button" at bounding box center [339, 465] width 8 height 8
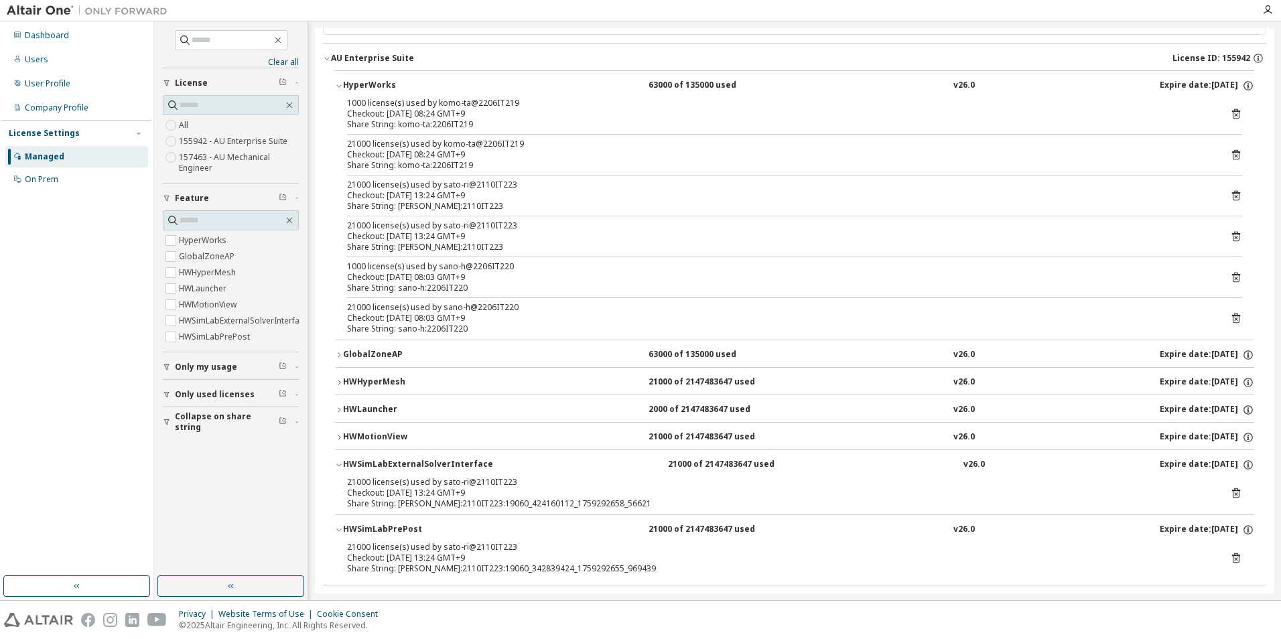
click at [340, 434] on icon "button" at bounding box center [339, 437] width 8 height 8
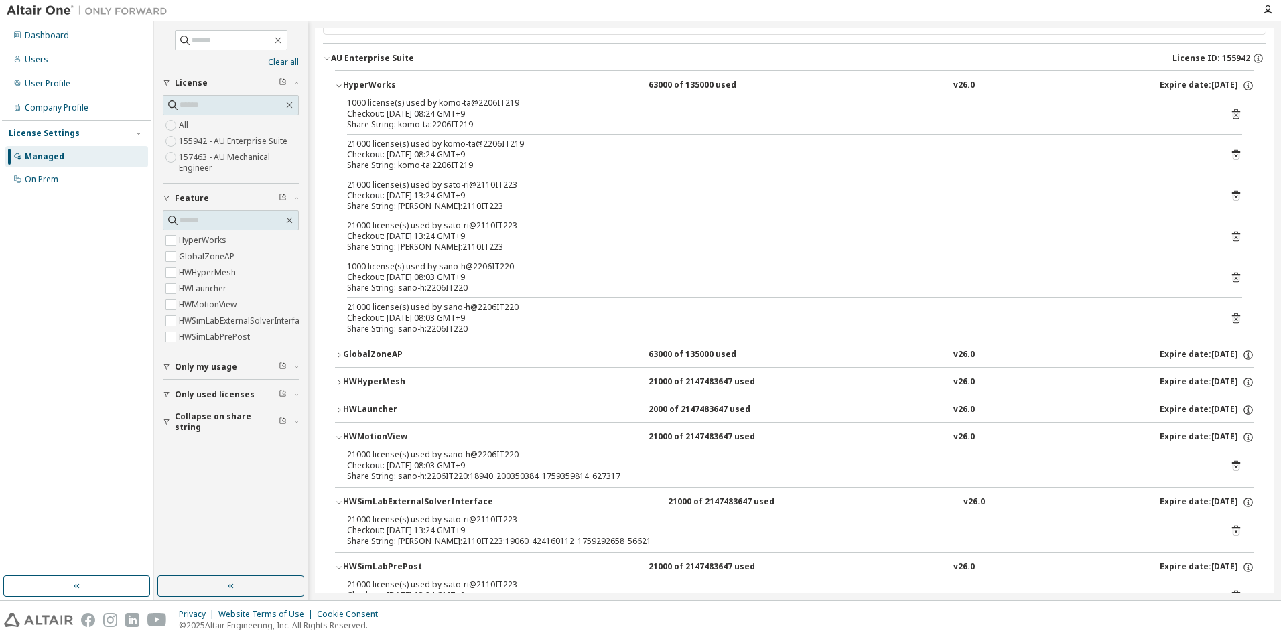
click at [336, 405] on button "HWLauncher 2000 of 2147483647 used v26.0 Expire date: [DATE]" at bounding box center [794, 409] width 919 height 29
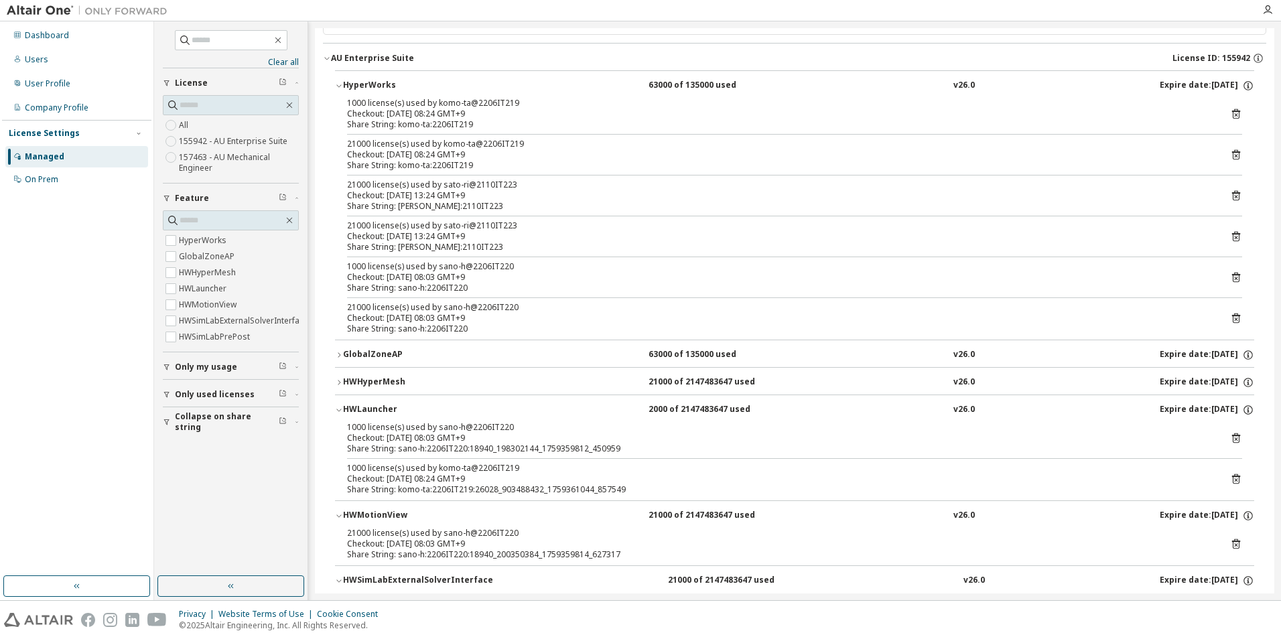
click at [338, 383] on icon "button" at bounding box center [339, 382] width 8 height 8
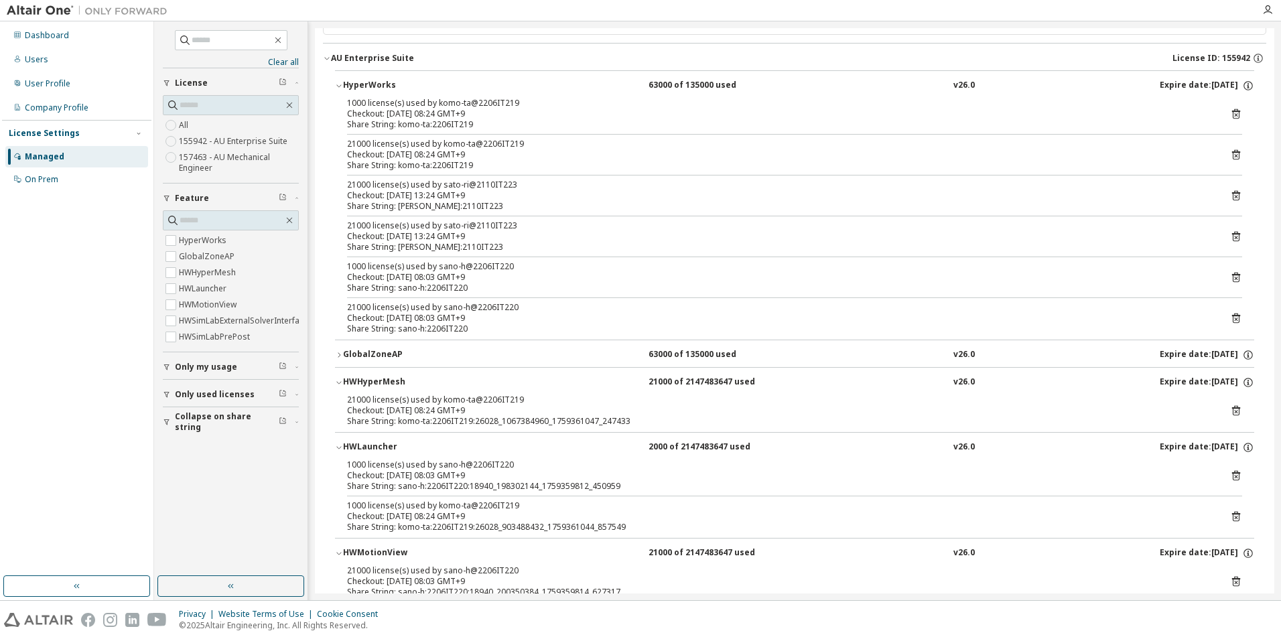
click at [338, 353] on icon "button" at bounding box center [339, 354] width 3 height 5
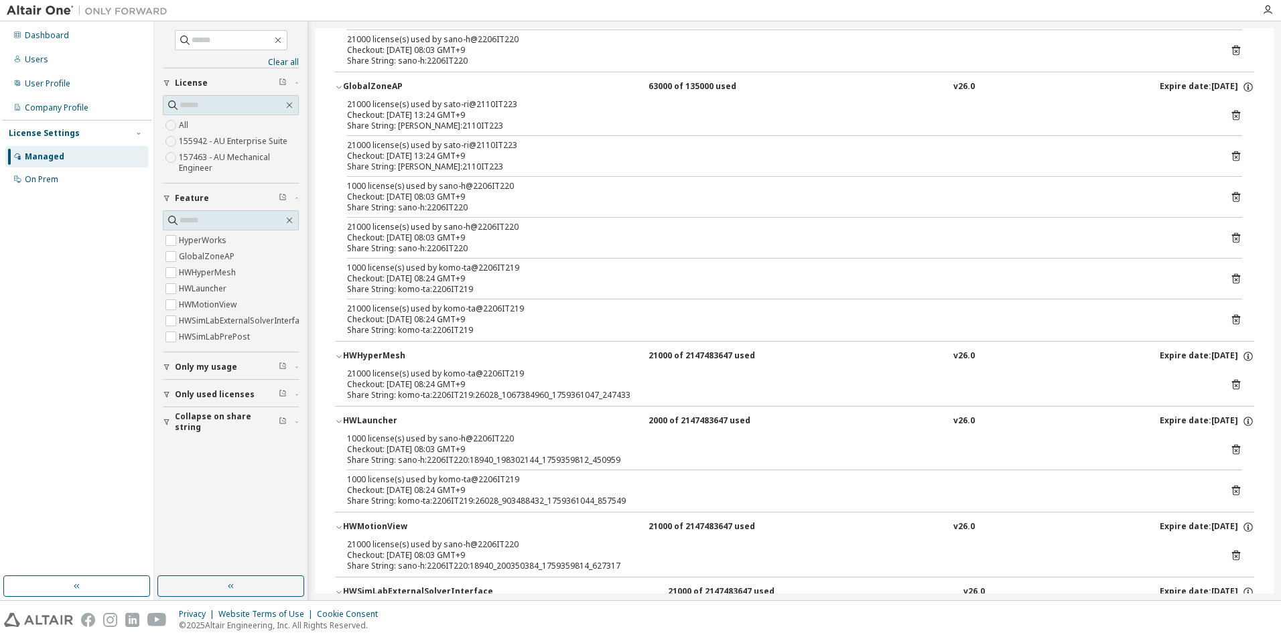
scroll to position [494, 0]
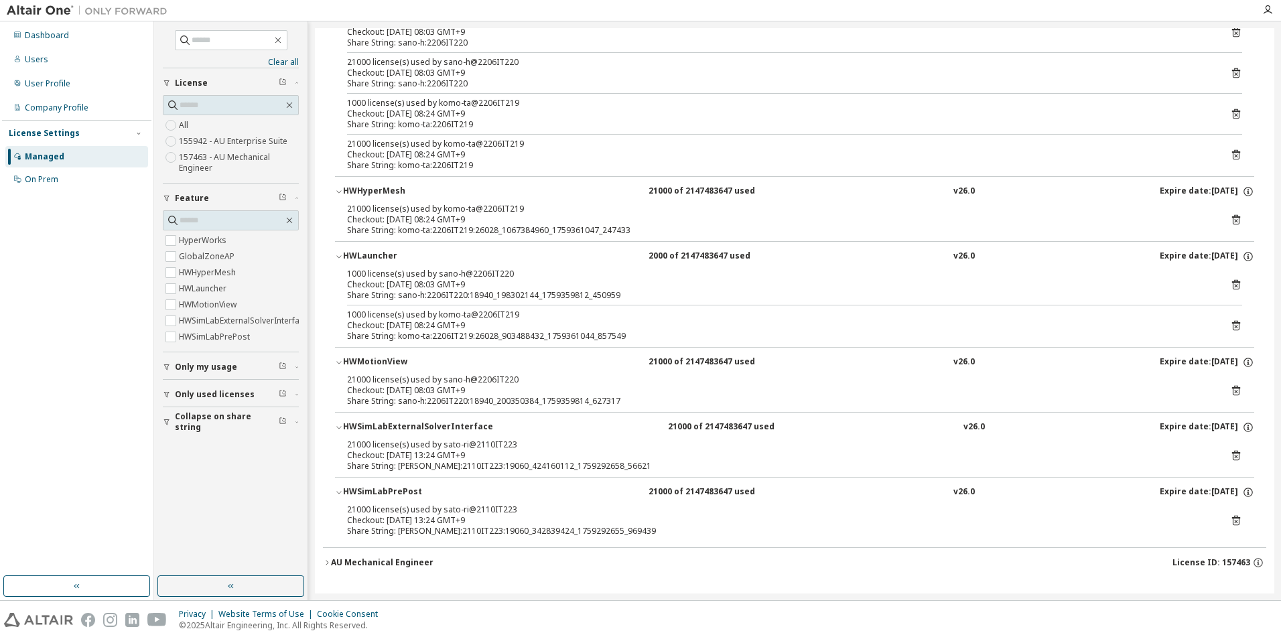
click at [324, 561] on icon "button" at bounding box center [327, 563] width 8 height 8
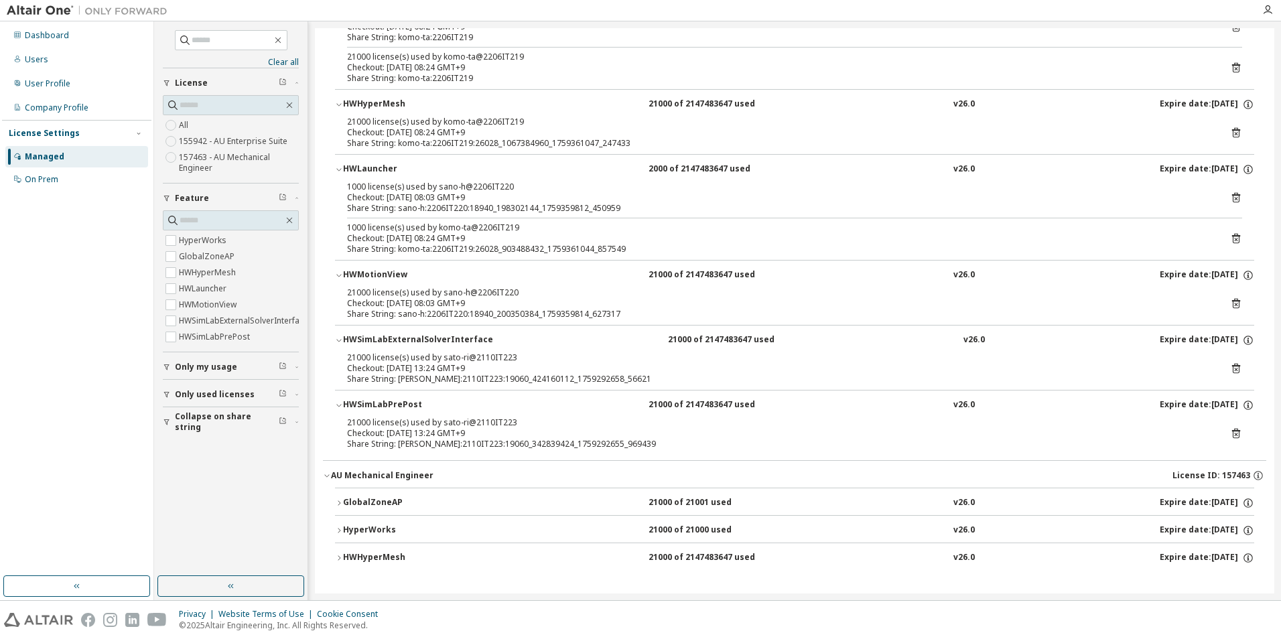
scroll to position [582, 0]
click at [338, 557] on icon "button" at bounding box center [339, 557] width 8 height 8
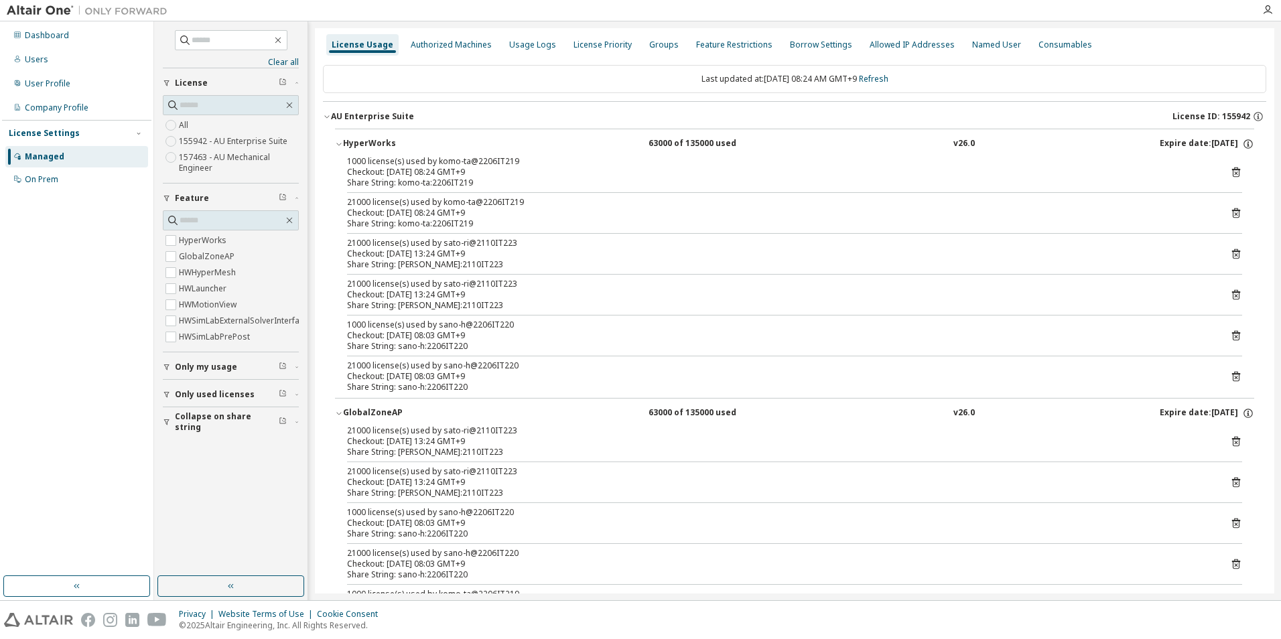
scroll to position [0, 0]
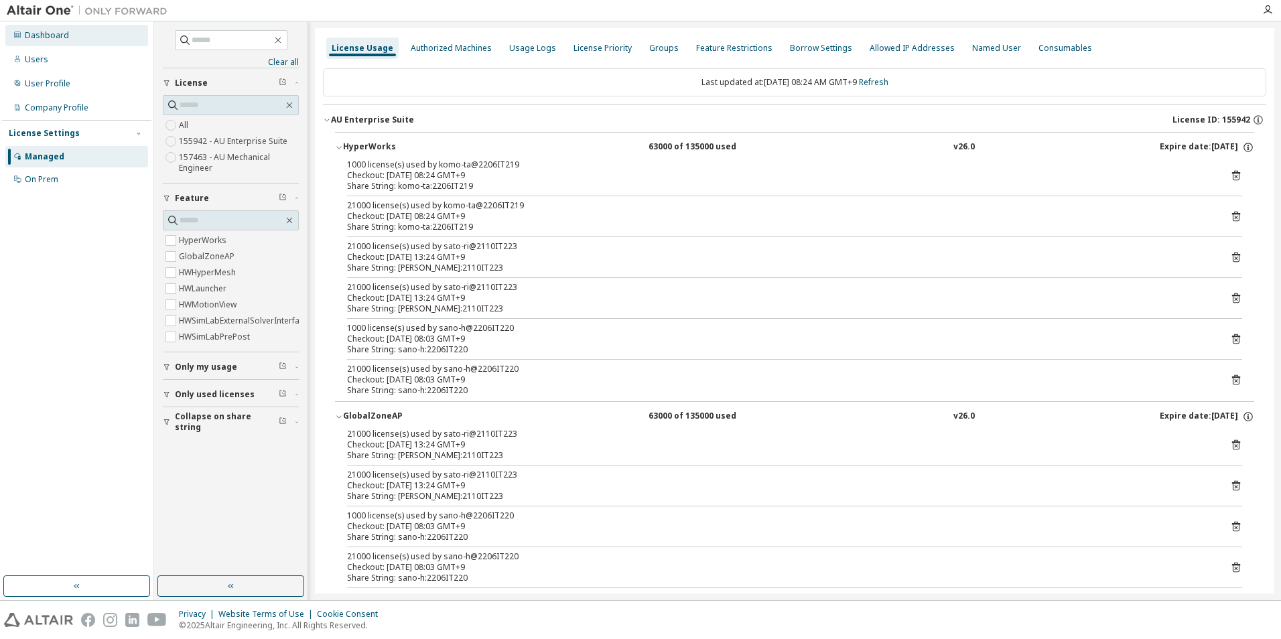
click at [72, 36] on div "Dashboard" at bounding box center [76, 35] width 143 height 21
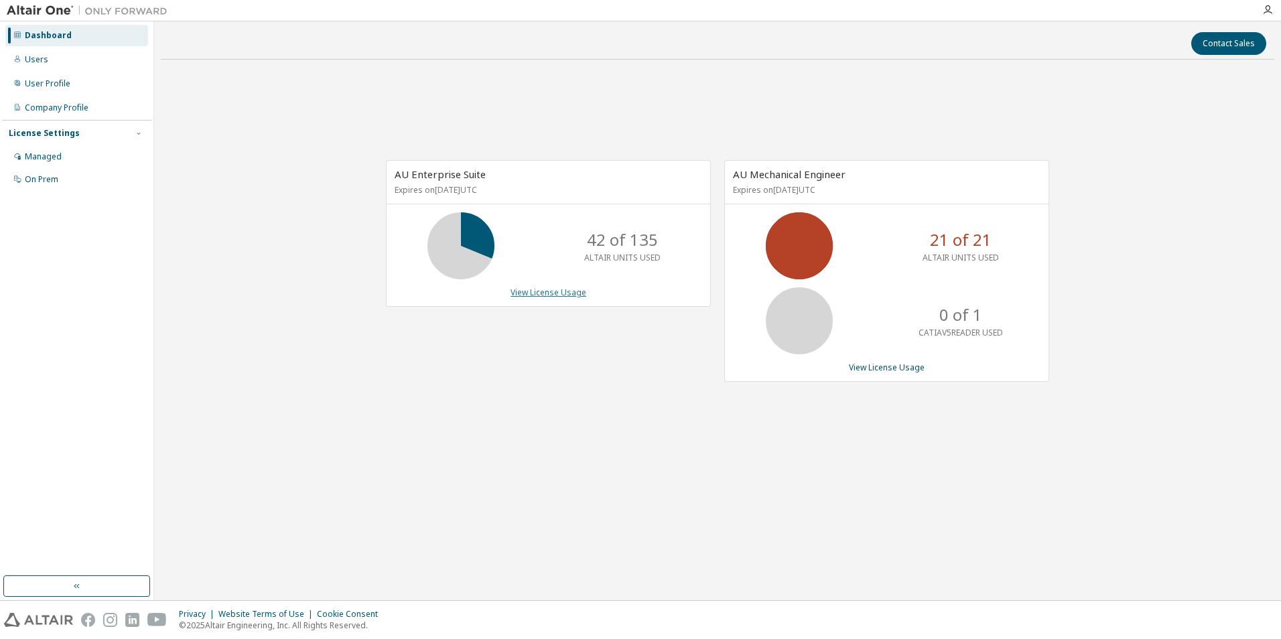
click at [527, 291] on link "View License Usage" at bounding box center [548, 292] width 76 height 11
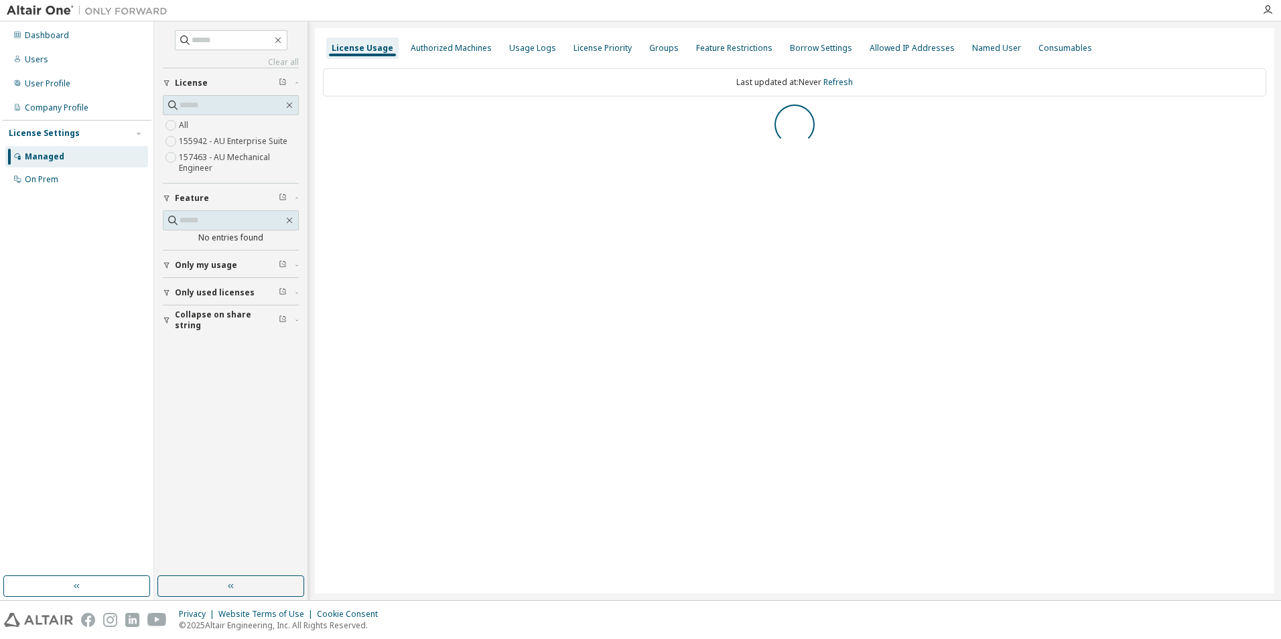
click at [164, 288] on button "Only used licenses" at bounding box center [231, 292] width 136 height 29
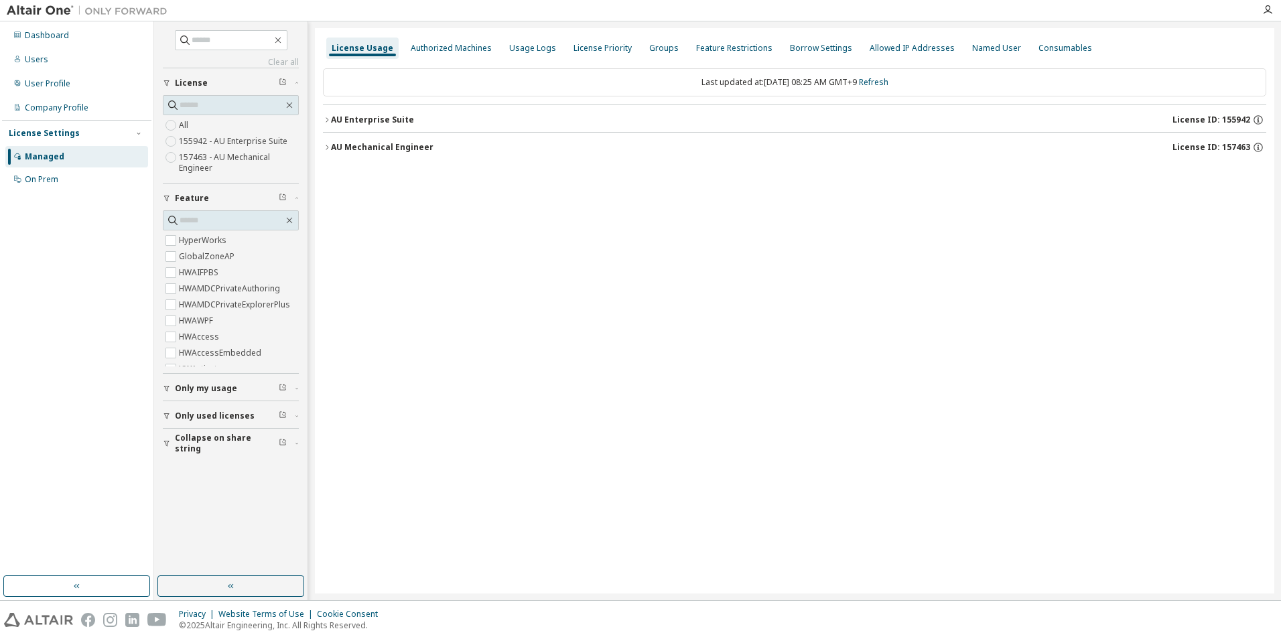
click at [169, 416] on icon "button" at bounding box center [167, 416] width 8 height 8
click at [330, 120] on icon "button" at bounding box center [327, 120] width 8 height 8
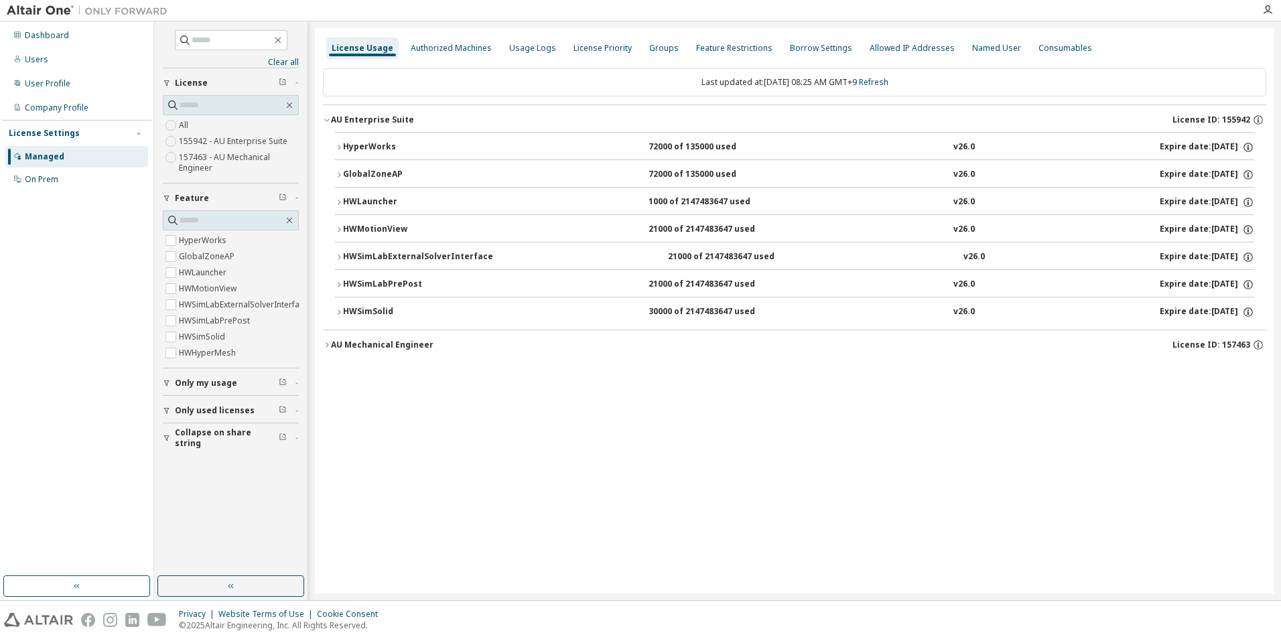
click at [341, 310] on icon "button" at bounding box center [339, 312] width 8 height 8
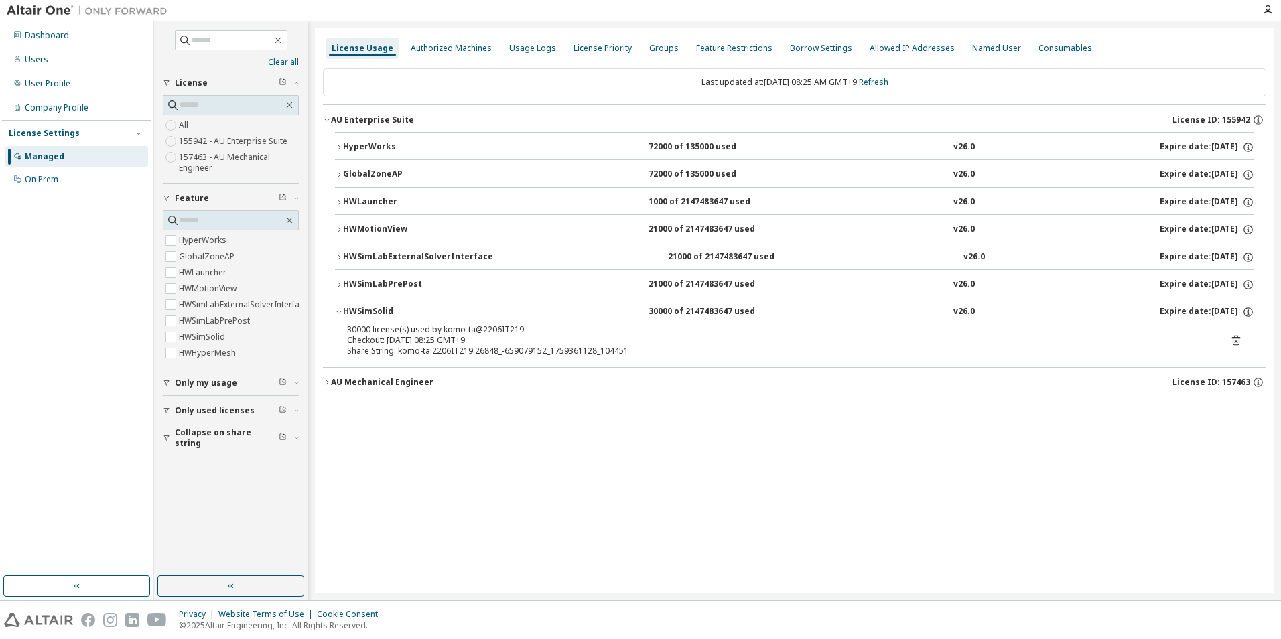
click at [339, 281] on icon "button" at bounding box center [339, 285] width 8 height 8
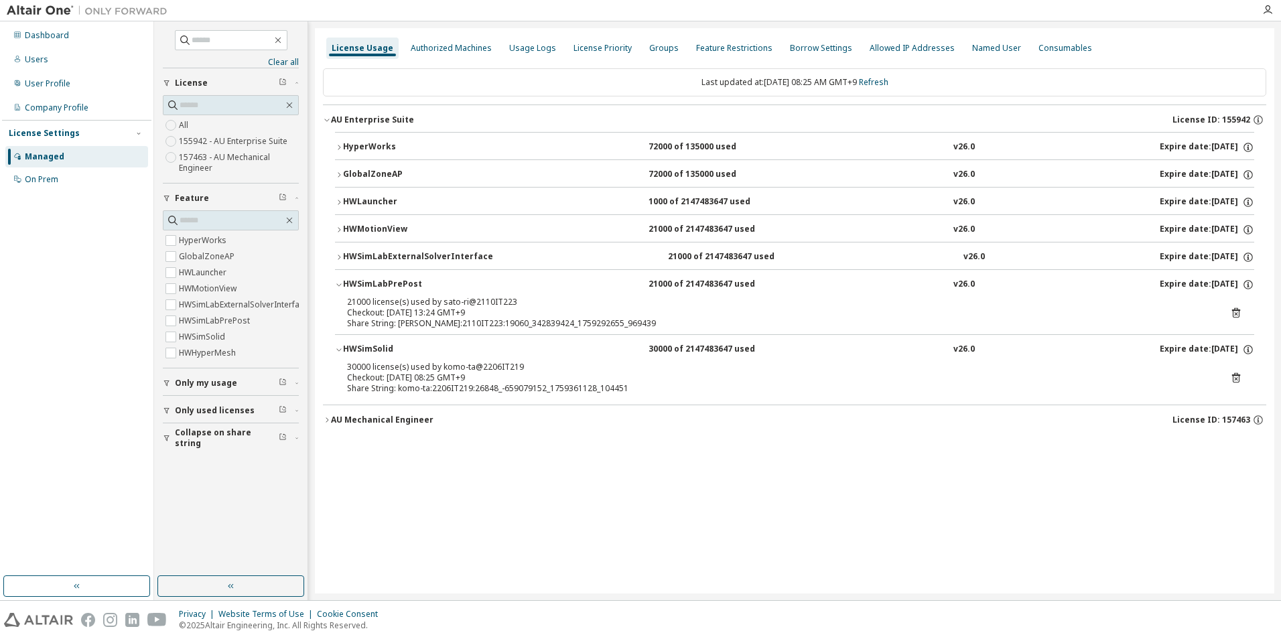
click at [340, 248] on button "HWSimLabExternalSolverInterface 21000 of 2147483647 used v26.0 Expire date: [DA…" at bounding box center [794, 256] width 919 height 29
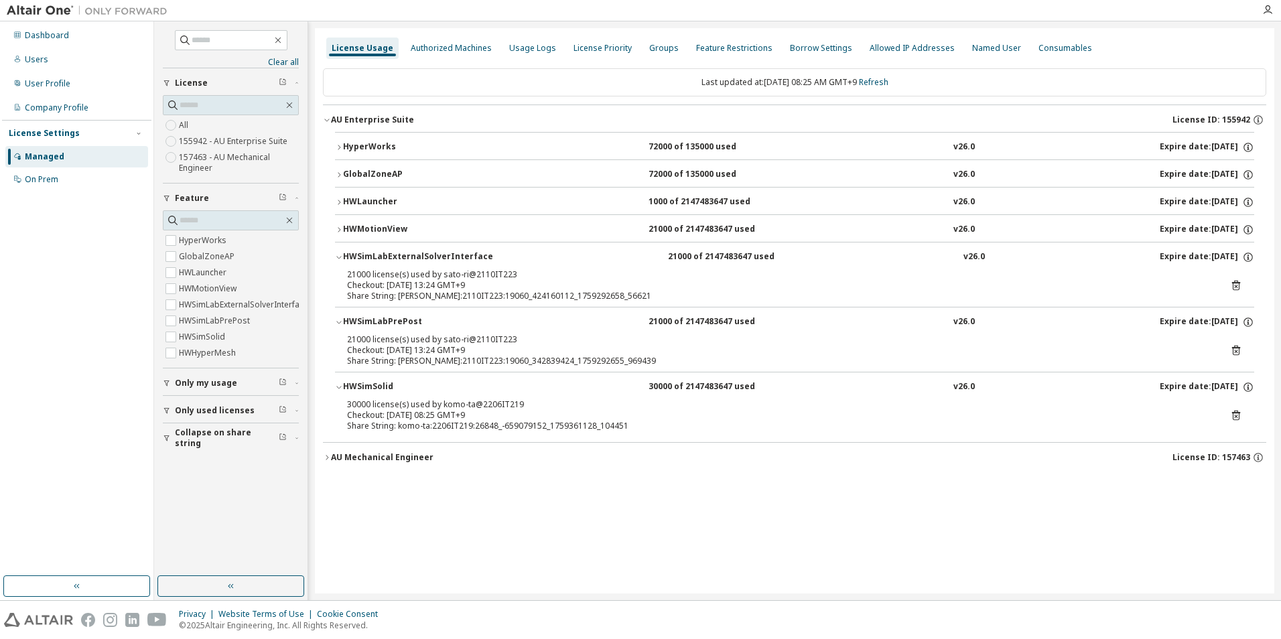
click at [337, 228] on icon "button" at bounding box center [339, 230] width 8 height 8
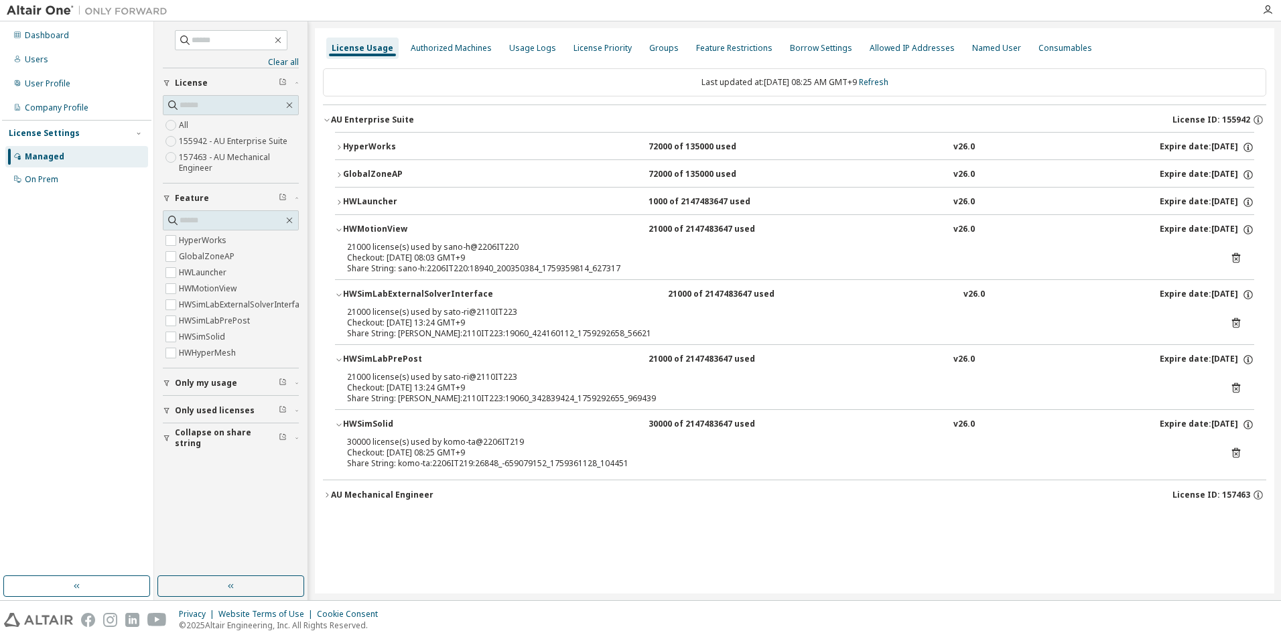
click at [338, 202] on icon "button" at bounding box center [339, 202] width 8 height 8
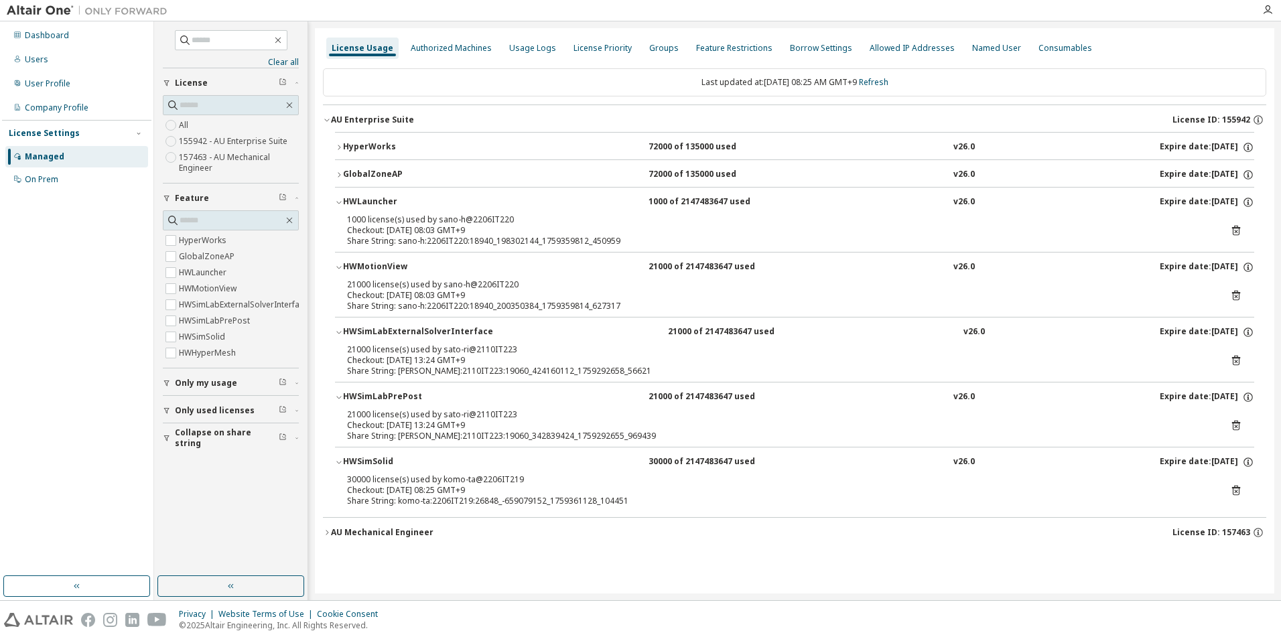
click at [341, 177] on icon "button" at bounding box center [339, 175] width 8 height 8
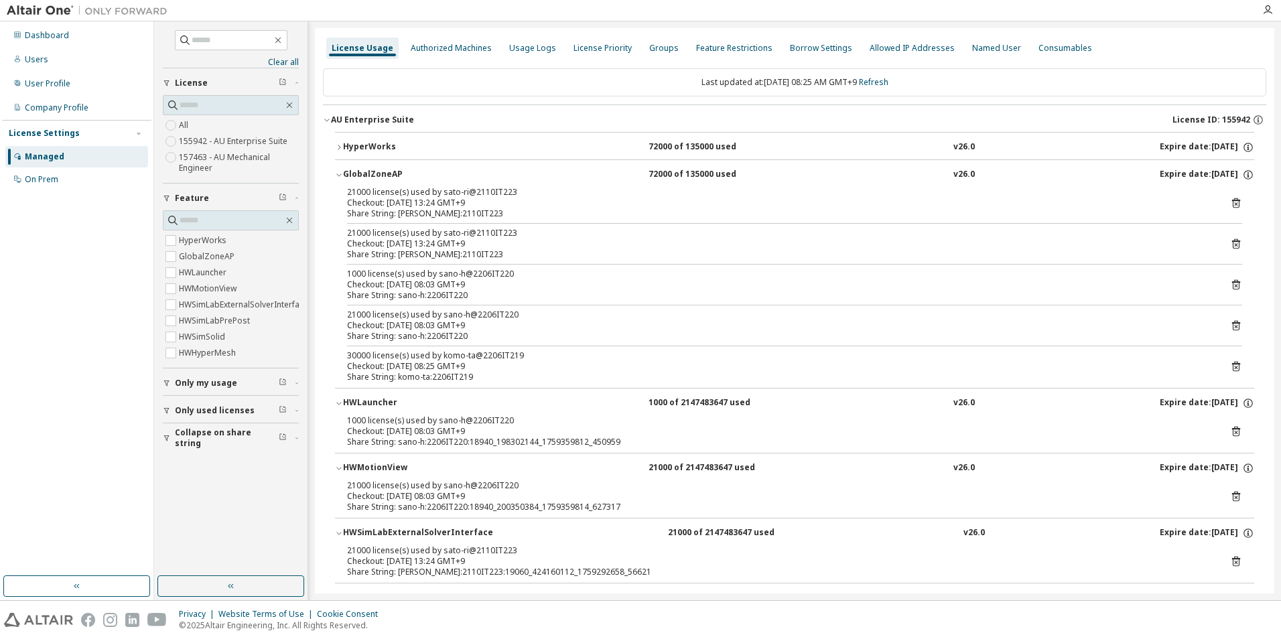
click at [338, 149] on icon "button" at bounding box center [339, 147] width 8 height 8
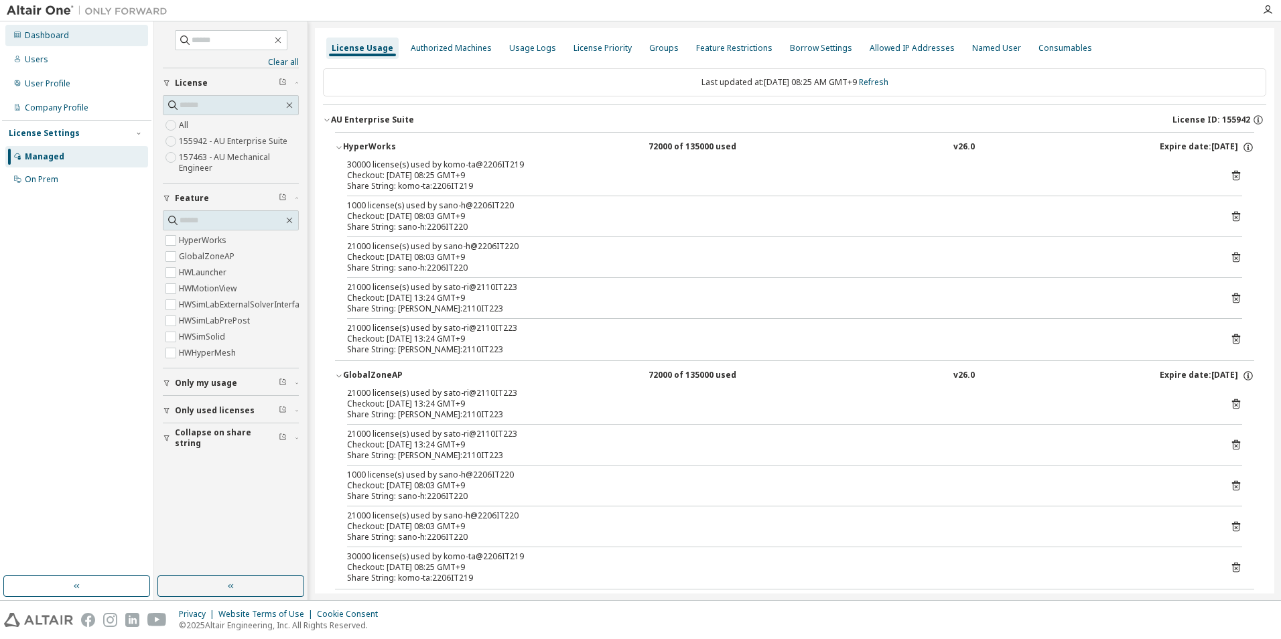
click at [78, 38] on div "Dashboard" at bounding box center [76, 35] width 143 height 21
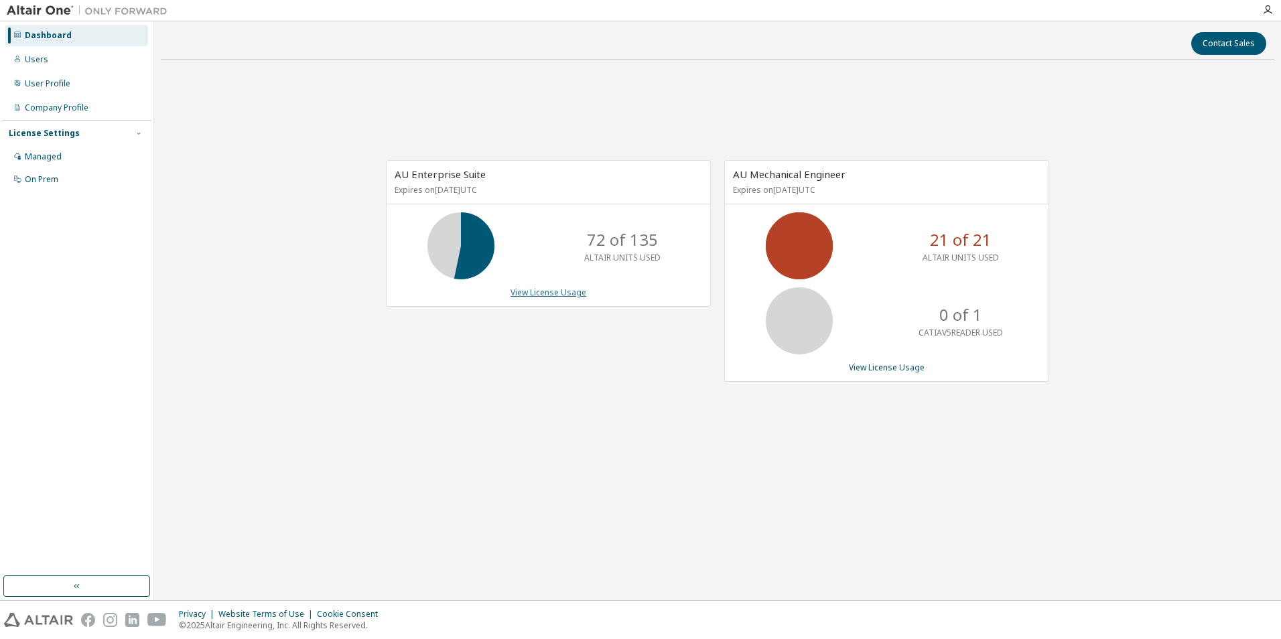
click at [570, 292] on link "View License Usage" at bounding box center [548, 292] width 76 height 11
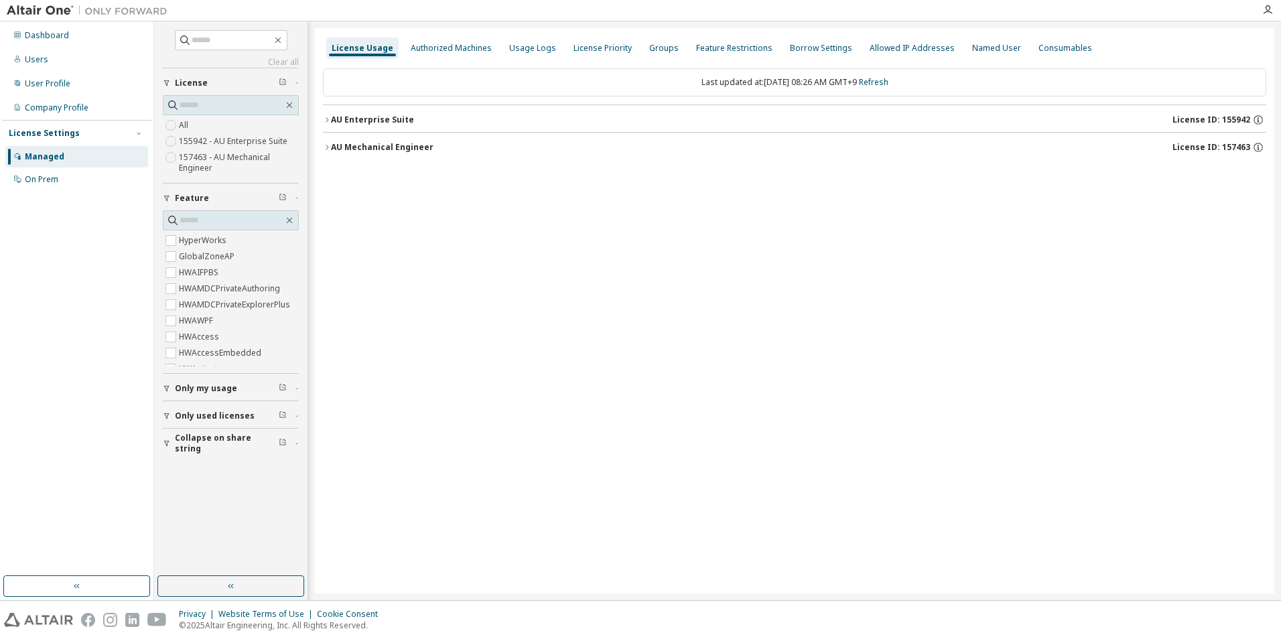
click at [329, 145] on icon "button" at bounding box center [327, 147] width 8 height 8
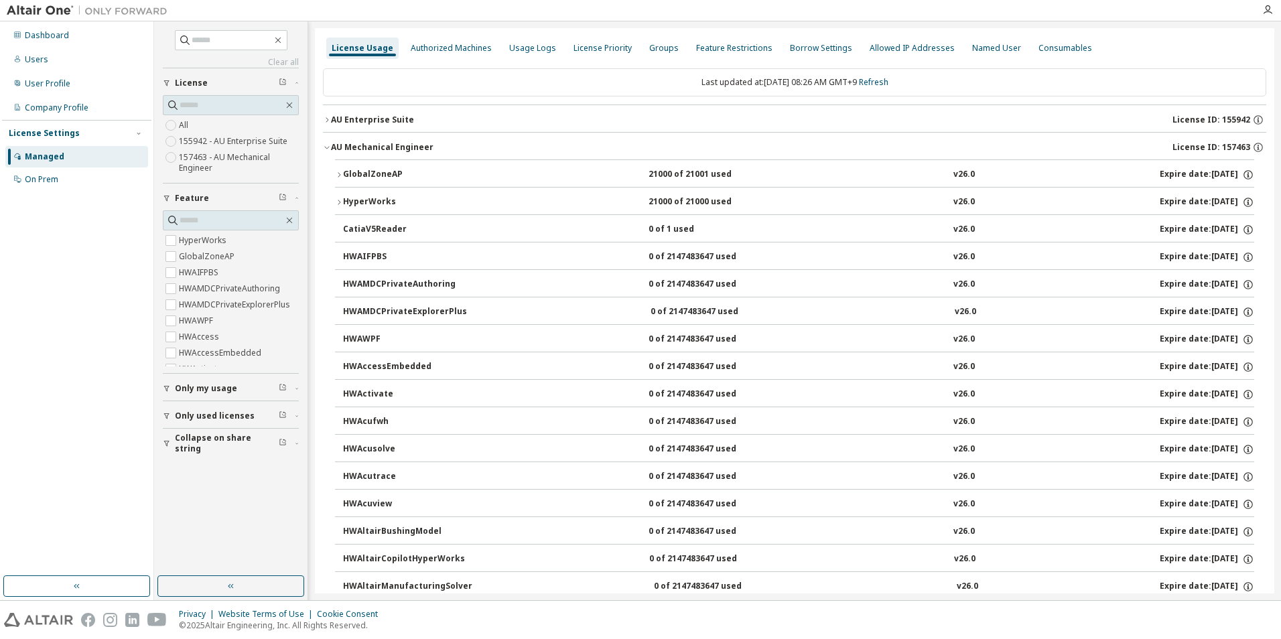
click at [167, 412] on icon "button" at bounding box center [167, 416] width 8 height 8
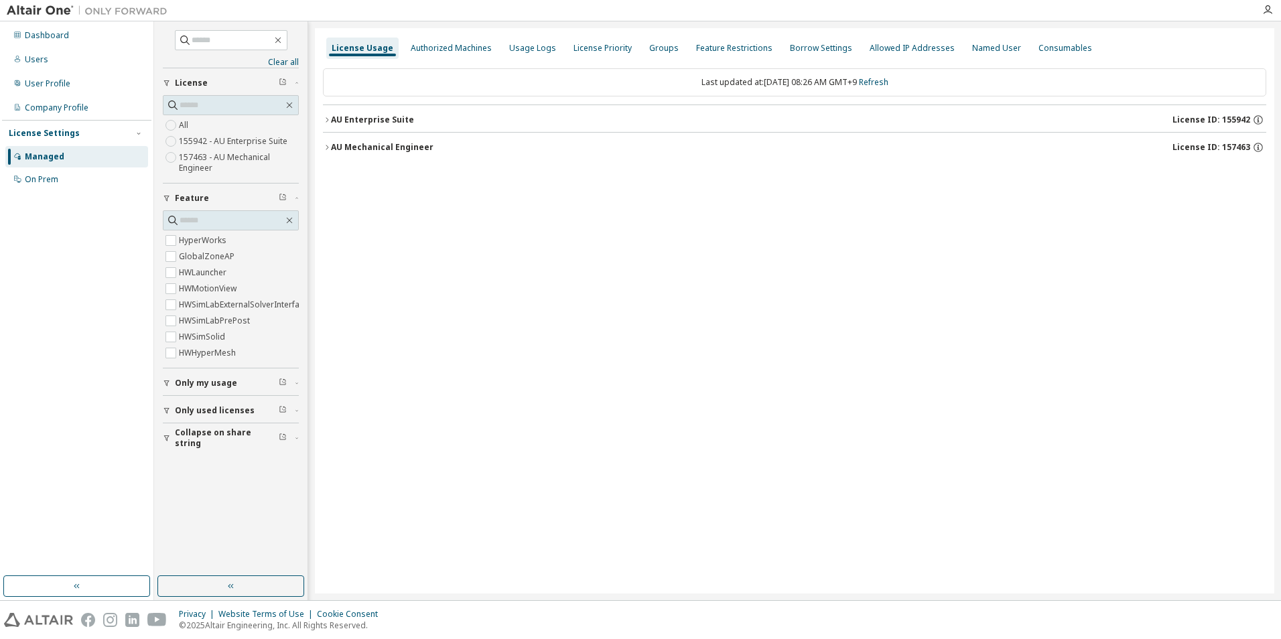
click at [325, 139] on button "AU Mechanical Engineer License ID: 157463" at bounding box center [794, 147] width 943 height 29
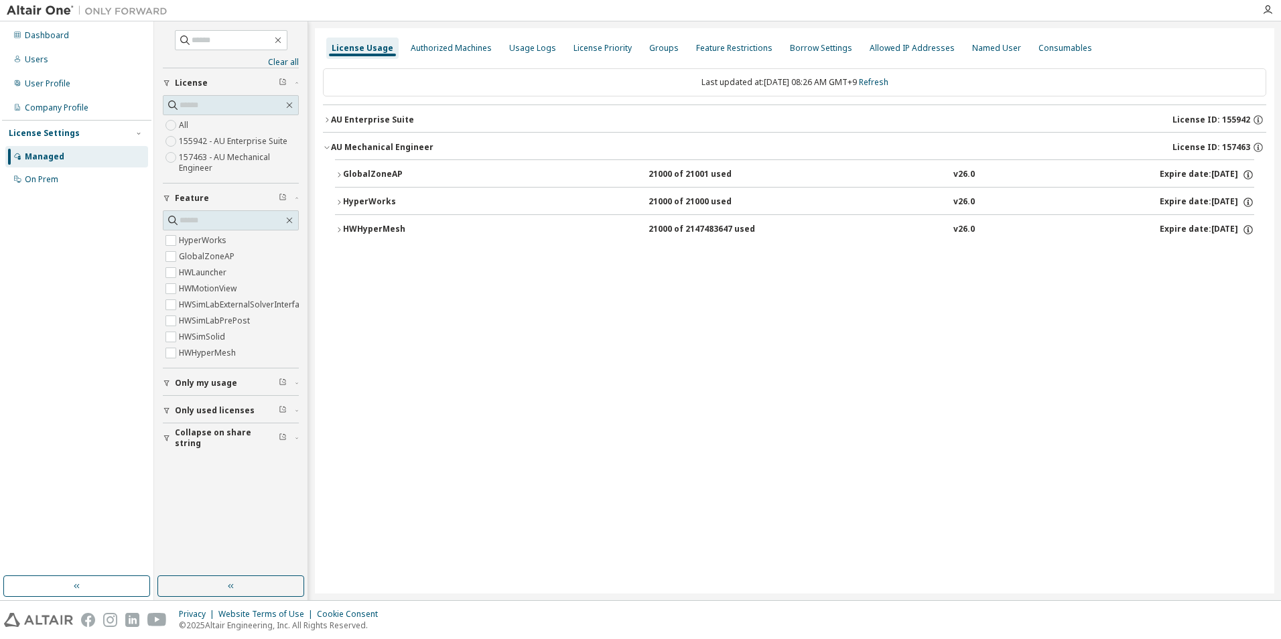
click at [338, 227] on icon "button" at bounding box center [339, 230] width 8 height 8
click at [338, 196] on button "HyperWorks 21000 of 21000 used v26.0 Expire date: [DATE]" at bounding box center [794, 202] width 919 height 29
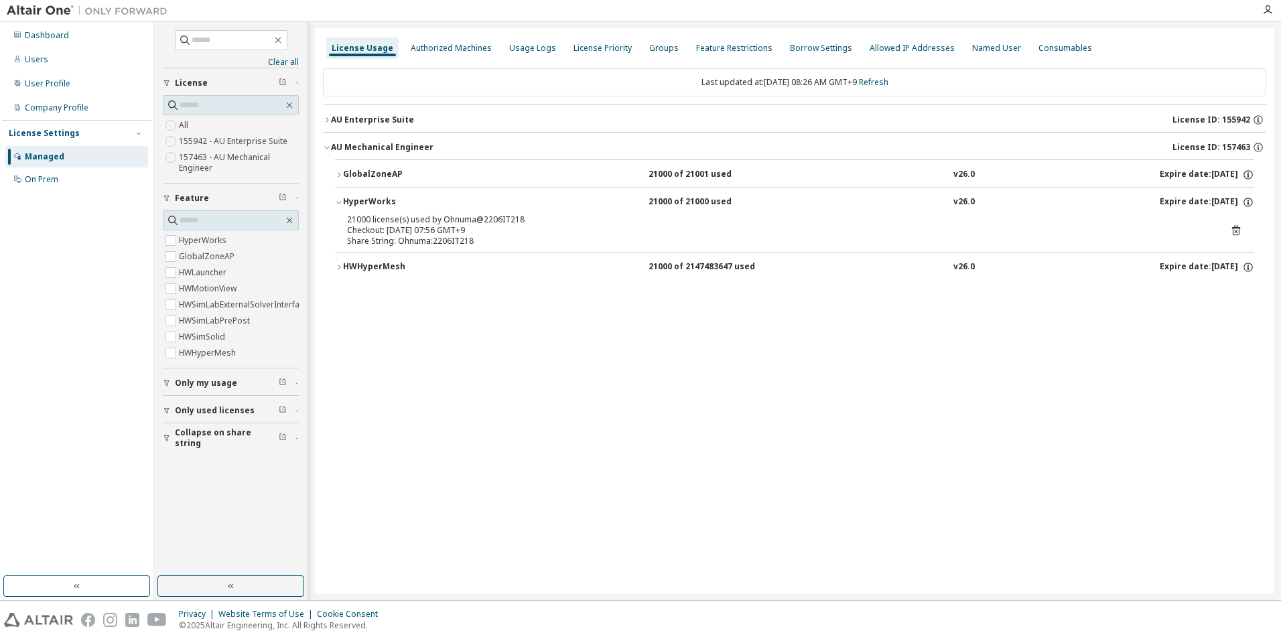
click at [340, 173] on icon "button" at bounding box center [339, 175] width 8 height 8
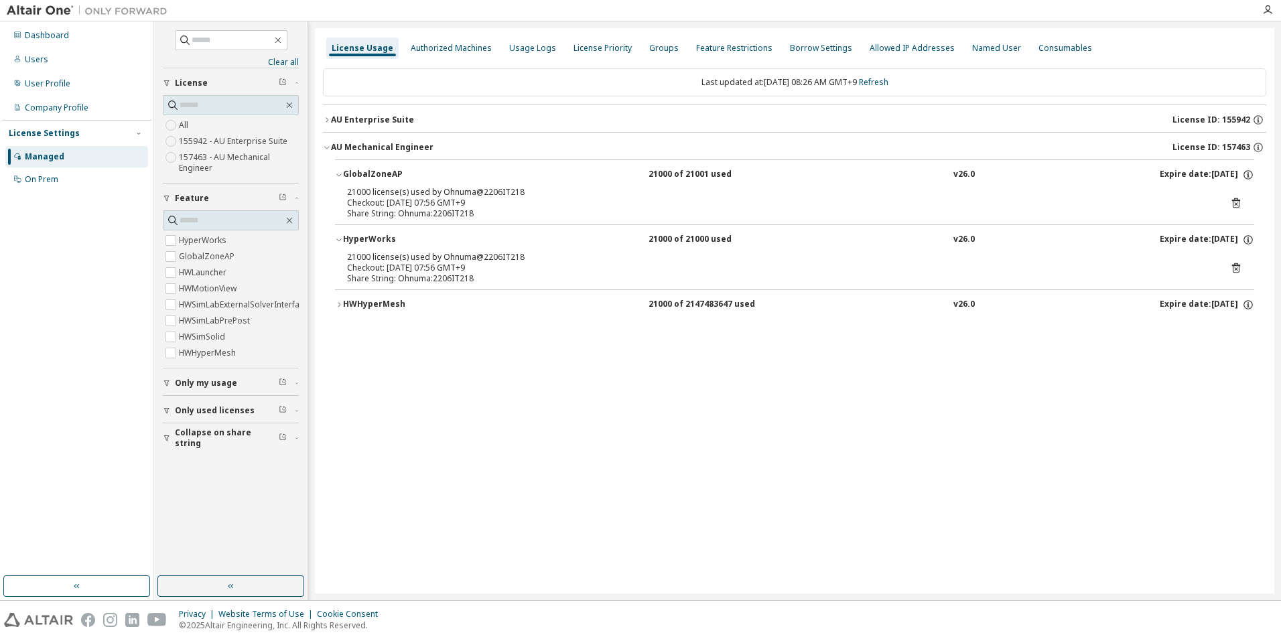
click at [340, 173] on icon "button" at bounding box center [339, 175] width 8 height 8
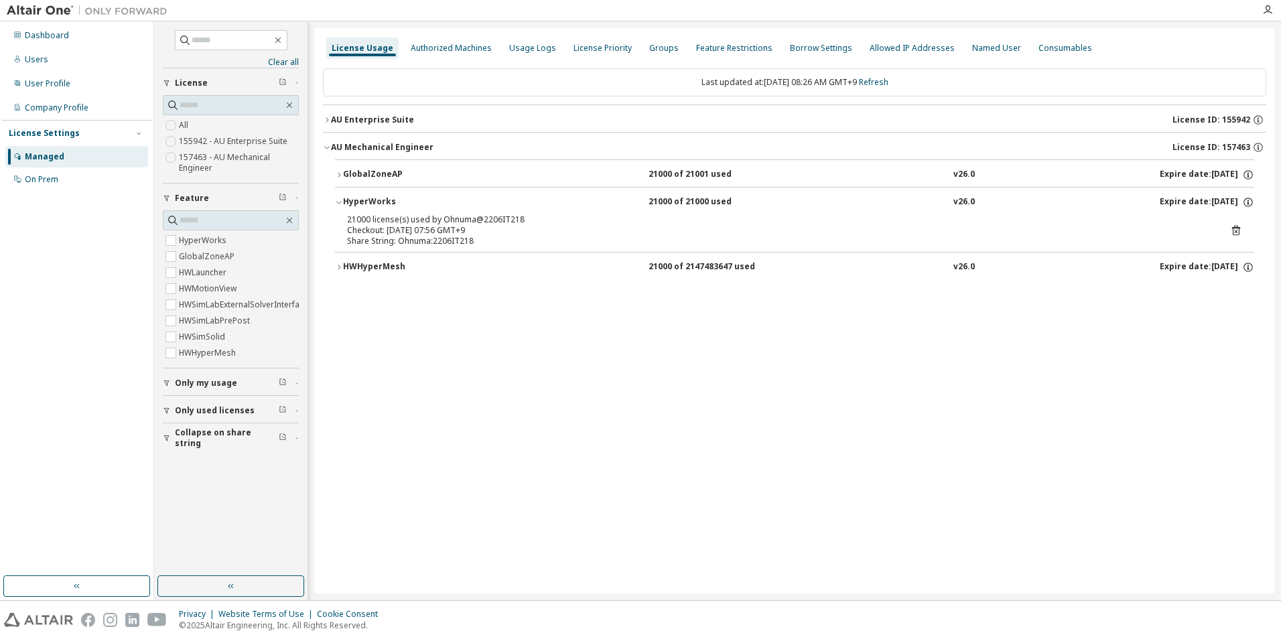
click at [338, 203] on icon "button" at bounding box center [339, 202] width 8 height 8
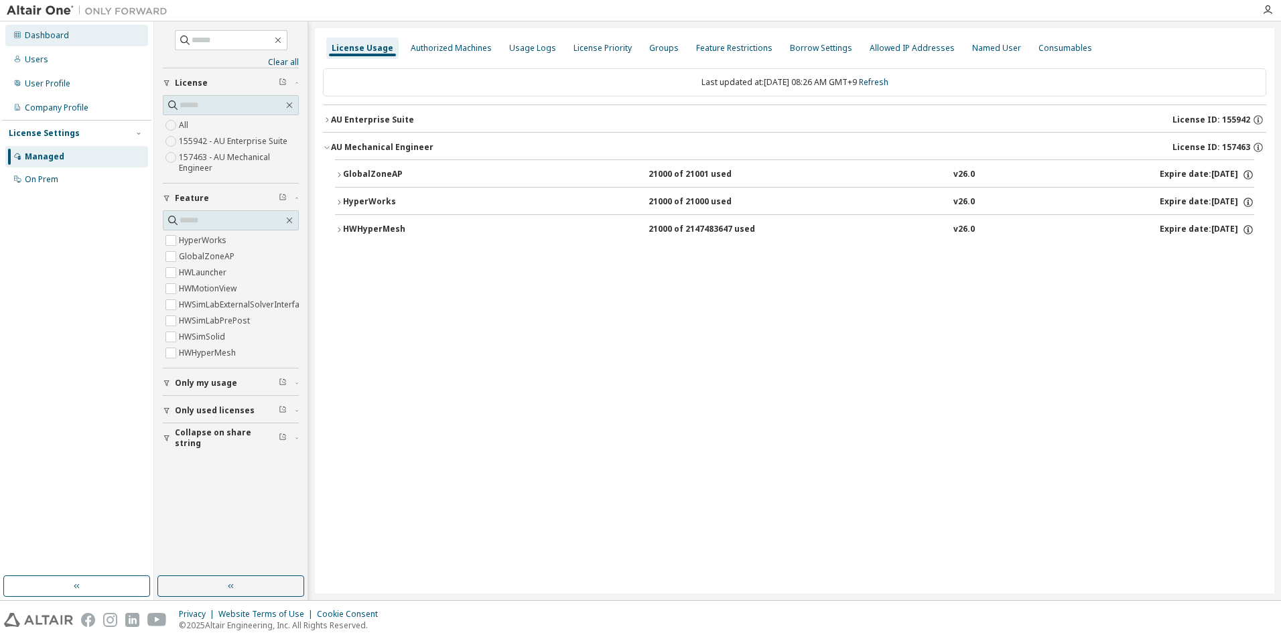
click at [66, 30] on div "Dashboard" at bounding box center [47, 35] width 44 height 11
